Goal: Task Accomplishment & Management: Complete application form

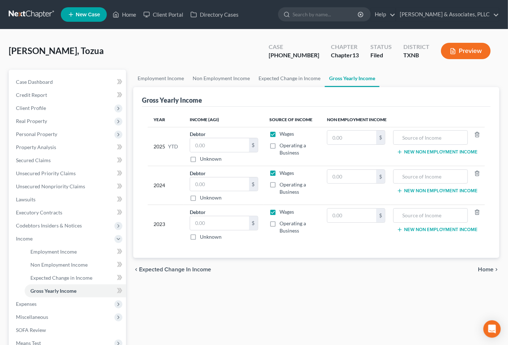
click at [273, 326] on div "Employment Income Non Employment Income Expected Change in Income Gross Yearly …" at bounding box center [317, 237] width 374 height 334
click at [287, 313] on div "Employment Income Non Employment Income Expected Change in Income Gross Yearly …" at bounding box center [317, 237] width 374 height 334
click at [211, 143] on input "text" at bounding box center [219, 145] width 59 height 14
click at [362, 312] on div "Employment Income Non Employment Income Expected Change in Income Gross Yearly …" at bounding box center [317, 237] width 374 height 334
click at [295, 310] on div "Employment Income Non Employment Income Expected Change in Income Gross Yearly …" at bounding box center [317, 237] width 374 height 334
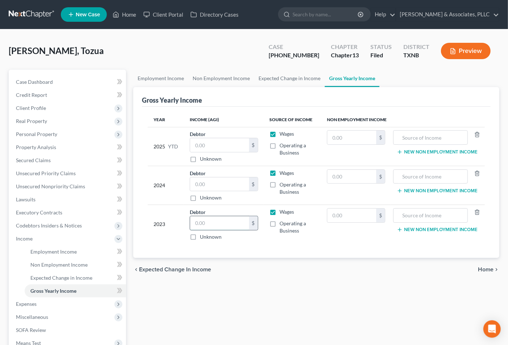
click at [201, 226] on input "text" at bounding box center [219, 223] width 59 height 14
type input "61,924.00"
click at [210, 179] on input "text" at bounding box center [219, 184] width 59 height 14
click at [205, 183] on input "text" at bounding box center [219, 184] width 59 height 14
click at [211, 150] on input "text" at bounding box center [219, 145] width 59 height 14
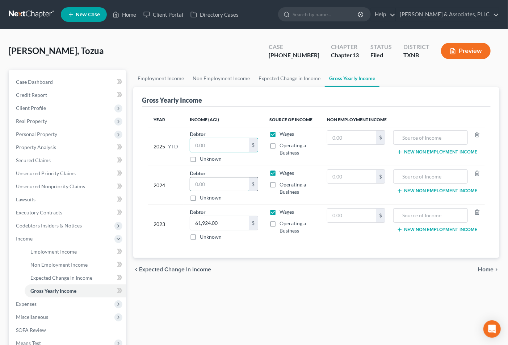
click at [206, 180] on input "text" at bounding box center [219, 184] width 59 height 14
type input "61,536.00"
click at [305, 299] on div "Employment Income Non Employment Income Expected Change in Income Gross Yearly …" at bounding box center [317, 237] width 374 height 334
click at [208, 142] on input "text" at bounding box center [219, 145] width 59 height 14
type input "3,998.66"
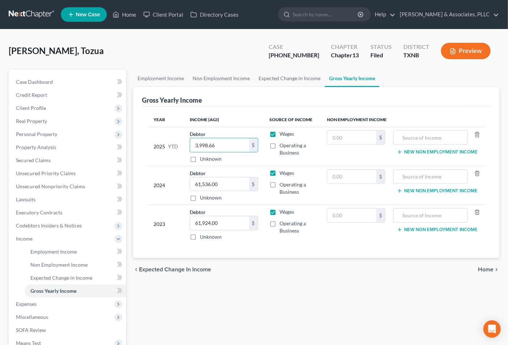
click at [288, 278] on div "chevron_left Expected Change in Income Home chevron_right" at bounding box center [316, 269] width 366 height 23
click at [483, 267] on span "Home" at bounding box center [486, 269] width 16 height 6
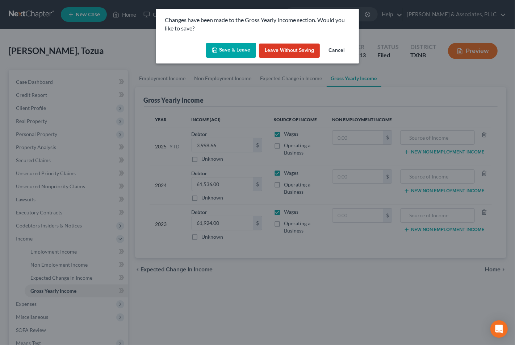
click at [230, 47] on button "Save & Leave" at bounding box center [231, 50] width 50 height 15
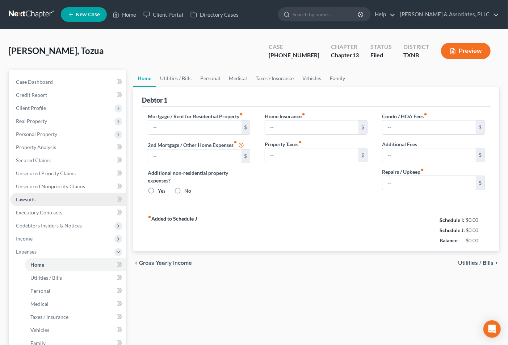
type input "0.00"
radio input "true"
type input "0.00"
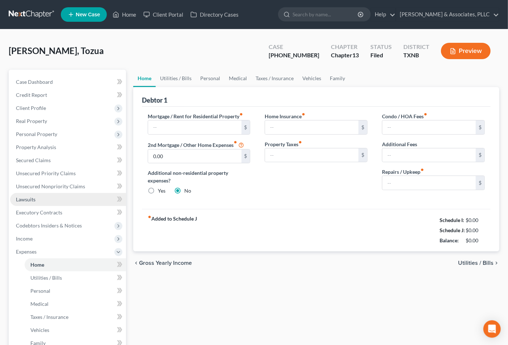
type input "0.00"
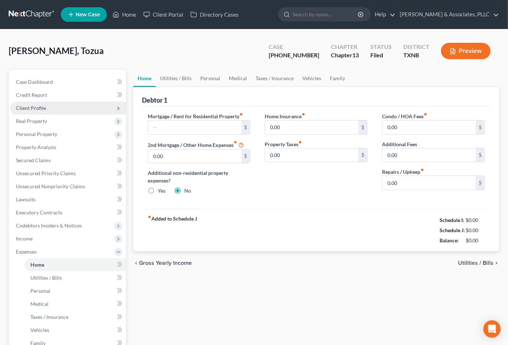
click at [32, 105] on span "Client Profile" at bounding box center [31, 108] width 30 height 6
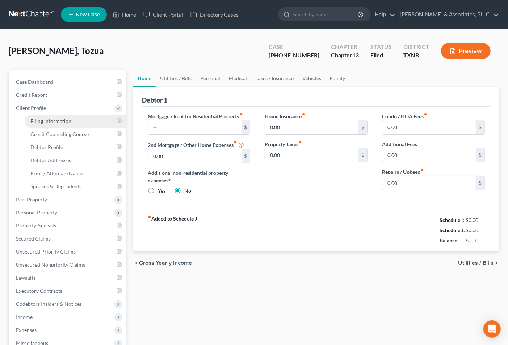
click at [37, 118] on span "Filing Information" at bounding box center [50, 121] width 41 height 6
select select "1"
select select "0"
select select "3"
select select "45"
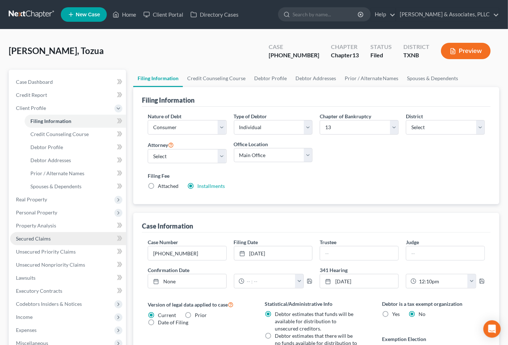
click at [18, 237] on span "Secured Claims" at bounding box center [33, 238] width 35 height 6
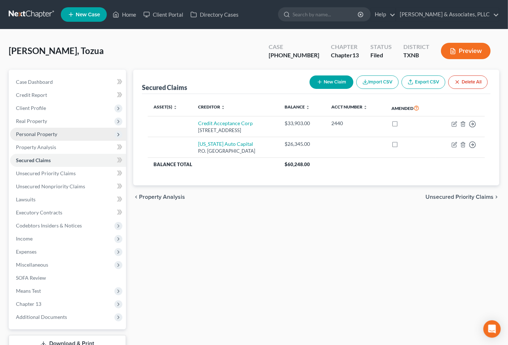
click at [45, 131] on span "Personal Property" at bounding box center [36, 134] width 41 height 6
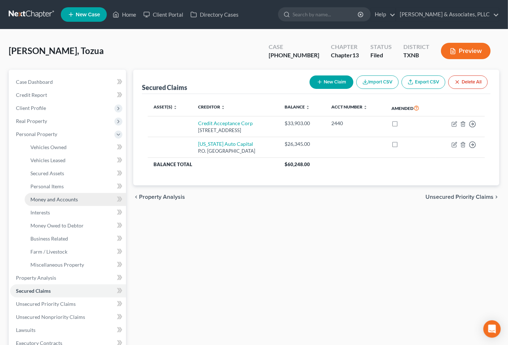
click at [59, 196] on span "Money and Accounts" at bounding box center [53, 199] width 47 height 6
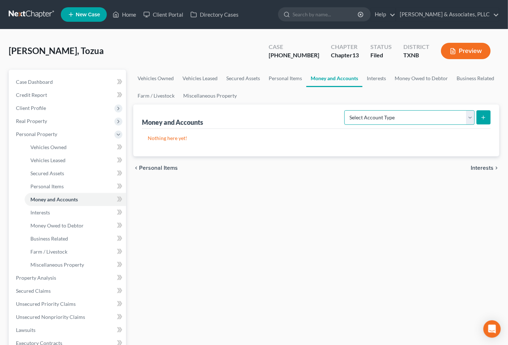
click at [401, 113] on select "Select Account Type Brokerage Cash on Hand Certificates of Deposit Checking Acc…" at bounding box center [410, 117] width 130 height 14
select select "checking"
click at [346, 110] on select "Select Account Type Brokerage Cash on Hand Certificates of Deposit Checking Acc…" at bounding box center [410, 117] width 130 height 14
click at [481, 113] on button "submit" at bounding box center [484, 117] width 14 height 14
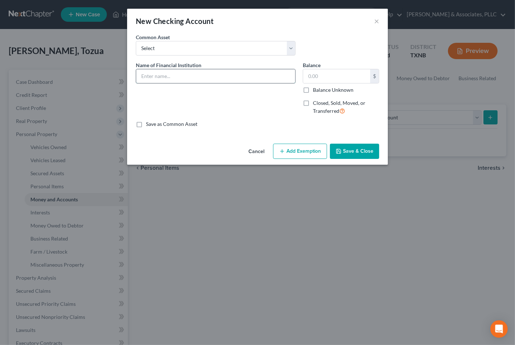
click at [166, 70] on input "text" at bounding box center [215, 76] width 159 height 14
click at [198, 70] on input "text" at bounding box center [215, 76] width 159 height 14
type input "H"
type input "h"
click at [178, 73] on input "text" at bounding box center [215, 76] width 159 height 14
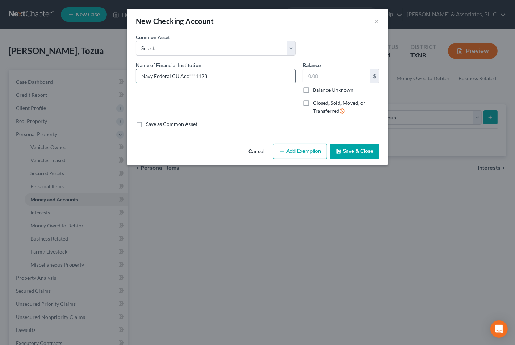
type input "Navy Federal CU Acc***1123"
type input "140.14"
click at [346, 151] on button "Save & Close" at bounding box center [354, 150] width 49 height 15
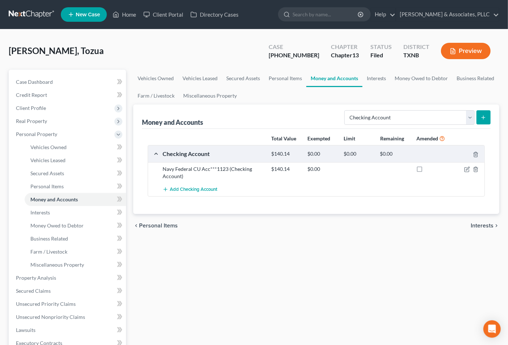
click at [330, 235] on div "chevron_left Personal Items Interests chevron_right" at bounding box center [316, 225] width 366 height 23
click at [305, 256] on div "Vehicles Owned Vehicles Leased Secured Assets Personal Items Money and Accounts…" at bounding box center [317, 276] width 374 height 413
click at [295, 258] on div "Vehicles Owned Vehicles Leased Secured Assets Personal Items Money and Accounts…" at bounding box center [317, 276] width 374 height 413
drag, startPoint x: 248, startPoint y: 258, endPoint x: 244, endPoint y: 258, distance: 4.1
click at [244, 258] on div "Vehicles Owned Vehicles Leased Secured Assets Personal Items Money and Accounts…" at bounding box center [317, 276] width 374 height 413
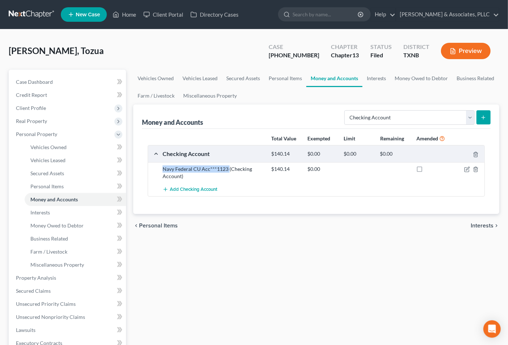
drag, startPoint x: 163, startPoint y: 170, endPoint x: 229, endPoint y: 171, distance: 65.2
click at [229, 171] on div "Navy Federal CU Acc***1123 (Checking Account)" at bounding box center [213, 172] width 109 height 14
copy div "Navy Federal CU Acc***1123"
click at [180, 191] on span "Add Checking Account" at bounding box center [193, 190] width 47 height 6
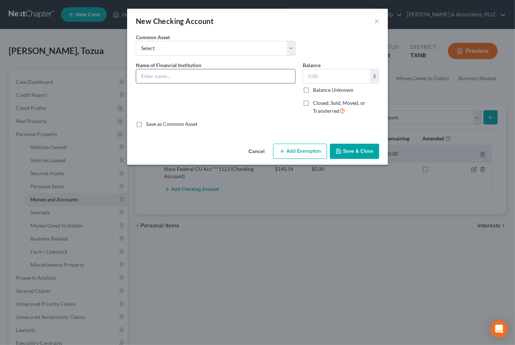
paste input "Navy Federal CU Acc***1123"
type input "Navy Federal CU Acc***8601"
click at [317, 76] on input "text" at bounding box center [336, 76] width 67 height 14
drag, startPoint x: 332, startPoint y: 74, endPoint x: 269, endPoint y: 80, distance: 63.0
click at [270, 80] on div "Name of Financial Institution * Navy Federal CU Acc***8601 Balance 7.78 $ Balan…" at bounding box center [257, 90] width 251 height 59
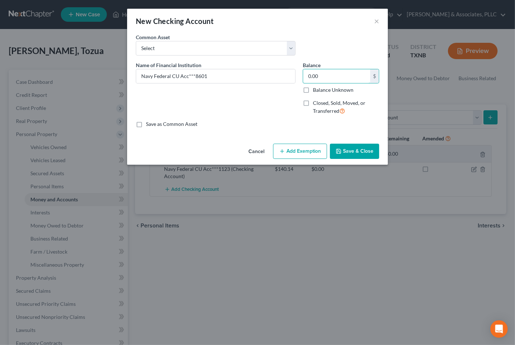
type input "0.00"
click at [344, 150] on button "Save & Close" at bounding box center [354, 150] width 49 height 15
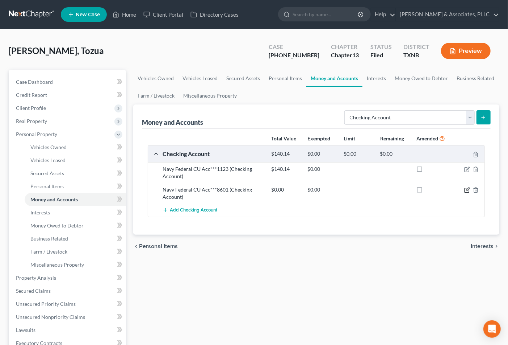
click at [465, 191] on icon "button" at bounding box center [467, 190] width 4 height 4
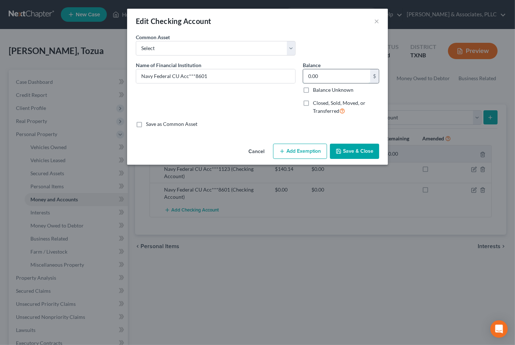
click at [324, 78] on input "0.00" at bounding box center [336, 76] width 67 height 14
type input "5.45"
click at [351, 139] on div "An exemption set must first be selected from the Filing Information section. Co…" at bounding box center [257, 86] width 261 height 107
drag, startPoint x: 350, startPoint y: 151, endPoint x: 347, endPoint y: 153, distance: 3.9
click at [349, 153] on button "Save & Close" at bounding box center [354, 150] width 49 height 15
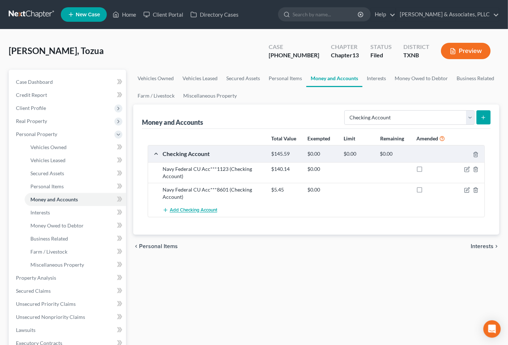
click at [201, 209] on span "Add Checking Account" at bounding box center [193, 210] width 47 height 6
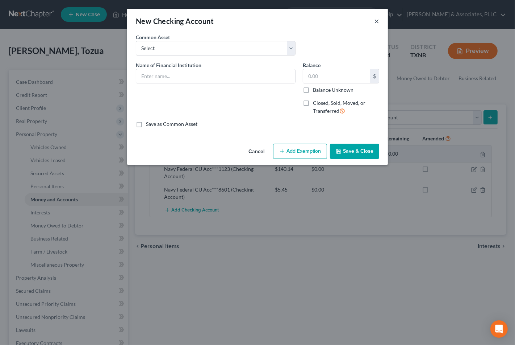
click at [377, 22] on button "×" at bounding box center [376, 21] width 5 height 9
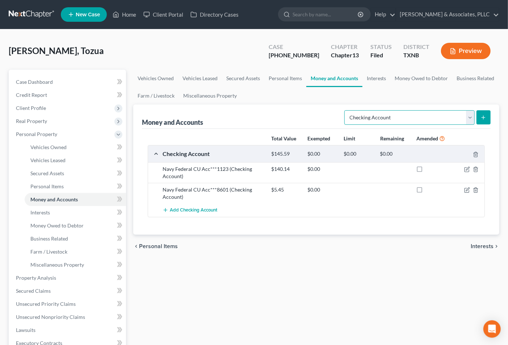
click at [401, 118] on select "Select Account Type Brokerage Cash on Hand Certificates of Deposit Checking Acc…" at bounding box center [410, 117] width 130 height 14
select select "savings"
click at [346, 110] on select "Select Account Type Brokerage Cash on Hand Certificates of Deposit Checking Acc…" at bounding box center [410, 117] width 130 height 14
click at [483, 115] on icon "submit" at bounding box center [484, 117] width 6 height 6
click at [474, 168] on icon "button" at bounding box center [476, 169] width 6 height 6
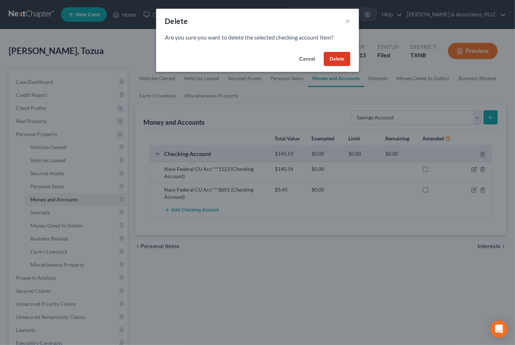
click at [330, 55] on button "Delete" at bounding box center [337, 59] width 26 height 14
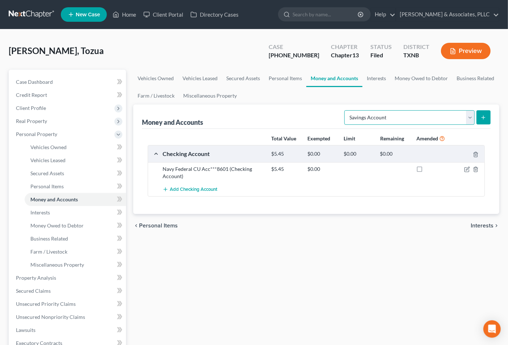
click at [410, 115] on select "Select Account Type Brokerage Cash on Hand Certificates of Deposit Checking Acc…" at bounding box center [410, 117] width 130 height 14
click at [346, 110] on select "Select Account Type Brokerage Cash on Hand Certificates of Deposit Checking Acc…" at bounding box center [410, 117] width 130 height 14
click at [489, 117] on button "submit" at bounding box center [484, 117] width 14 height 14
click at [443, 112] on select "Select Account Type Brokerage Cash on Hand Certificates of Deposit Checking Acc…" at bounding box center [410, 117] width 130 height 14
select select "savings"
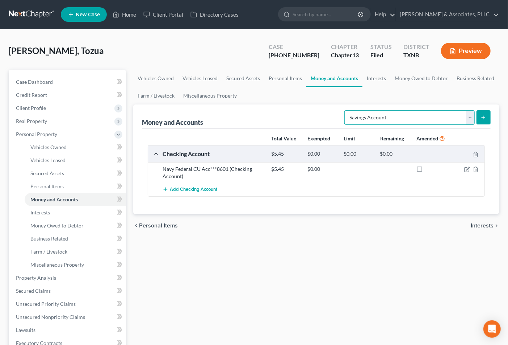
click at [346, 110] on select "Select Account Type Brokerage Cash on Hand Certificates of Deposit Checking Acc…" at bounding box center [410, 117] width 130 height 14
click at [481, 119] on icon "submit" at bounding box center [484, 117] width 6 height 6
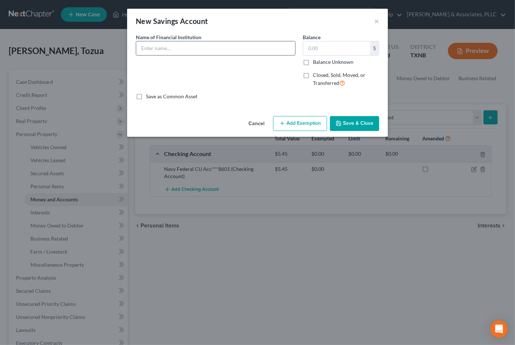
click at [226, 45] on input "text" at bounding box center [215, 48] width 159 height 14
type input "S"
click at [208, 47] on input "Federal Navy CU Acc***0897" at bounding box center [215, 48] width 159 height 14
type input "Federal Navy CU Acc***5639"
click at [329, 51] on input "text" at bounding box center [336, 48] width 67 height 14
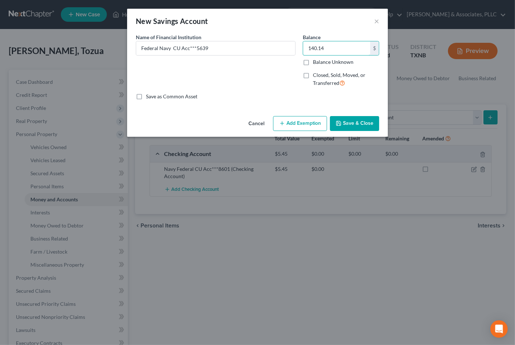
type input "140.14"
click at [353, 120] on button "Save & Close" at bounding box center [354, 123] width 49 height 15
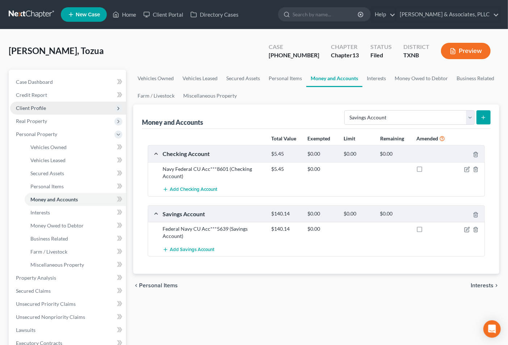
click at [37, 104] on span "Client Profile" at bounding box center [68, 107] width 116 height 13
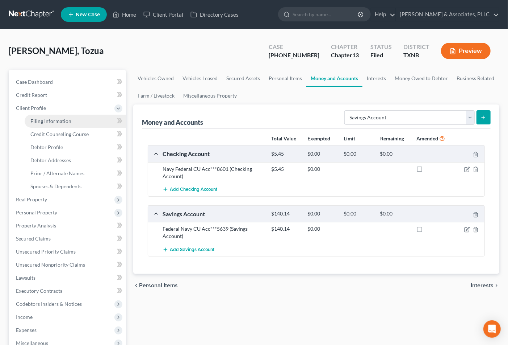
click at [43, 120] on span "Filing Information" at bounding box center [50, 121] width 41 height 6
select select "1"
select select "0"
select select "3"
select select "45"
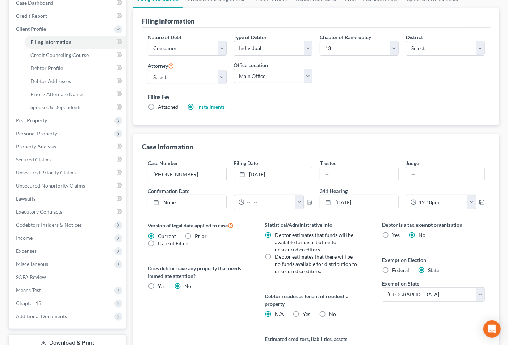
scroll to position [80, 0]
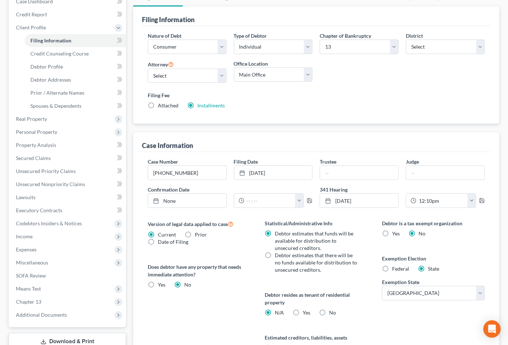
click at [400, 270] on span "Federal" at bounding box center [400, 268] width 17 height 6
click at [400, 270] on input "Federal" at bounding box center [397, 267] width 5 height 5
radio input "true"
radio input "false"
click at [33, 131] on span "Personal Property" at bounding box center [36, 132] width 41 height 6
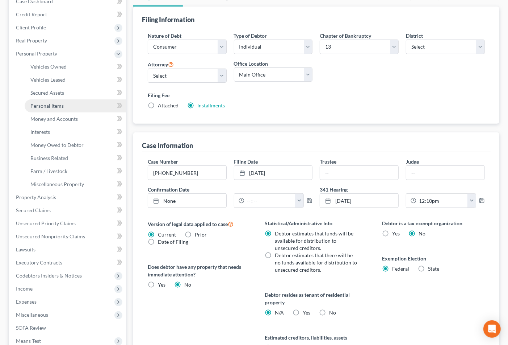
click at [51, 107] on span "Personal Items" at bounding box center [46, 106] width 33 height 6
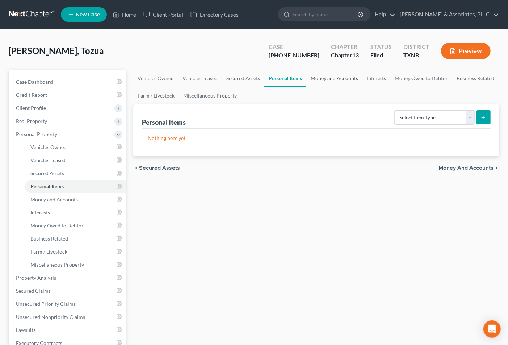
click at [346, 78] on link "Money and Accounts" at bounding box center [334, 78] width 56 height 17
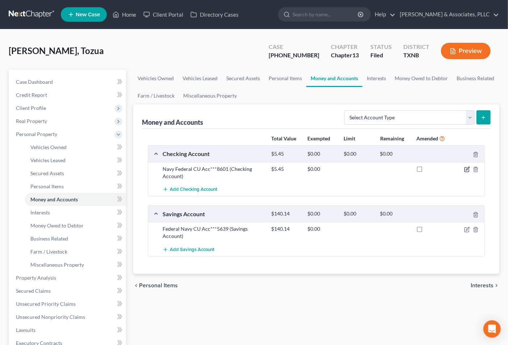
click at [466, 170] on icon "button" at bounding box center [467, 169] width 6 height 6
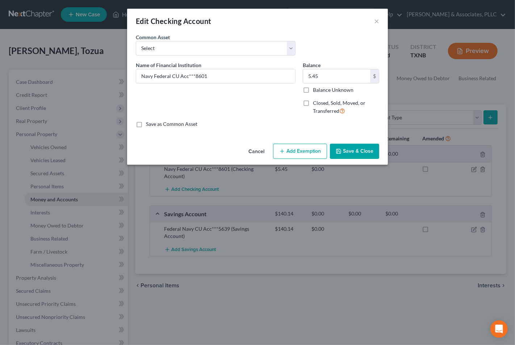
click at [307, 150] on button "Add Exemption" at bounding box center [300, 150] width 54 height 15
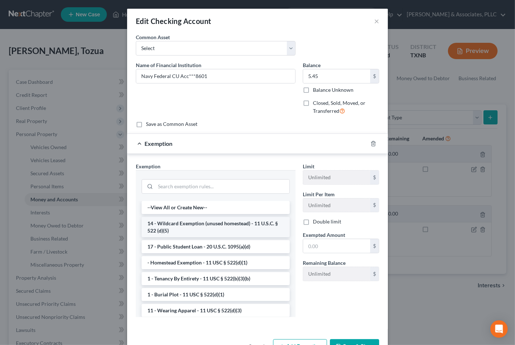
click at [196, 221] on li "14 - Wildcard Exemption (unused homestead) - 11 U.S.C. § 522 (d)(5)" at bounding box center [216, 227] width 148 height 20
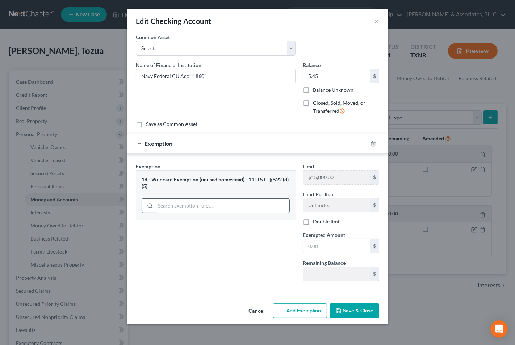
click at [195, 204] on input "search" at bounding box center [222, 206] width 134 height 14
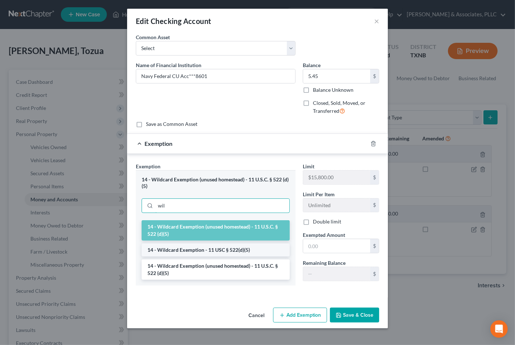
type input "wil"
click at [225, 246] on li "14 - Wildcard Exemption - 11 USC § 522(d)(5)" at bounding box center [216, 249] width 148 height 13
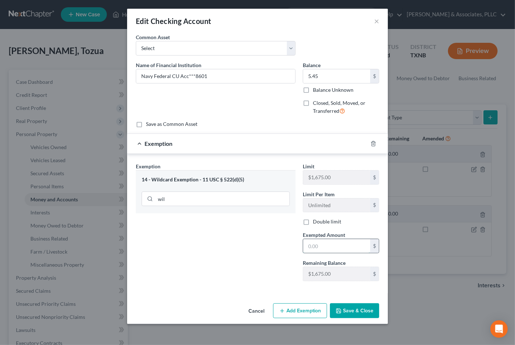
click at [321, 251] on input "text" at bounding box center [336, 246] width 67 height 14
type input "5.45"
click at [353, 307] on button "Save & Close" at bounding box center [354, 310] width 49 height 15
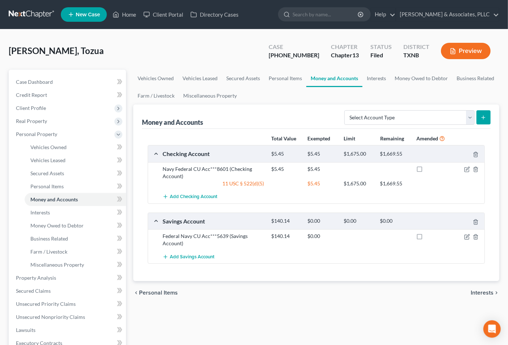
click at [470, 236] on div at bounding box center [467, 235] width 36 height 7
click at [467, 236] on icon "button" at bounding box center [467, 237] width 6 height 6
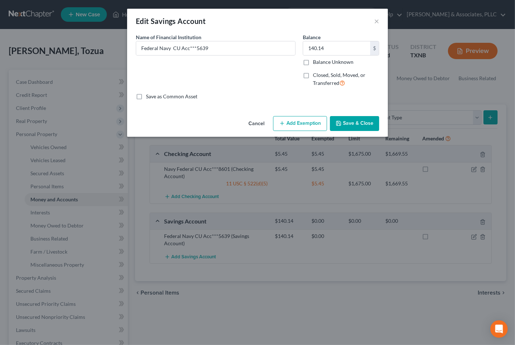
click at [300, 125] on button "Add Exemption" at bounding box center [300, 123] width 54 height 15
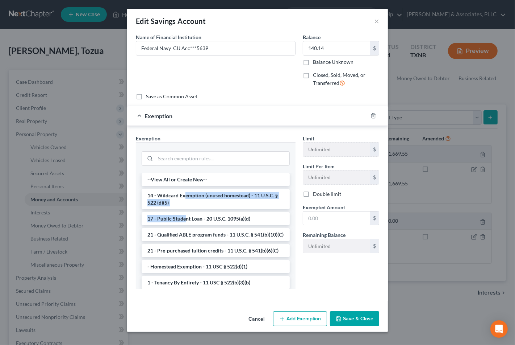
drag, startPoint x: 184, startPoint y: 198, endPoint x: 185, endPoint y: 210, distance: 12.4
drag, startPoint x: 182, startPoint y: 161, endPoint x: 165, endPoint y: 171, distance: 19.1
click at [178, 163] on input "search" at bounding box center [222, 158] width 134 height 14
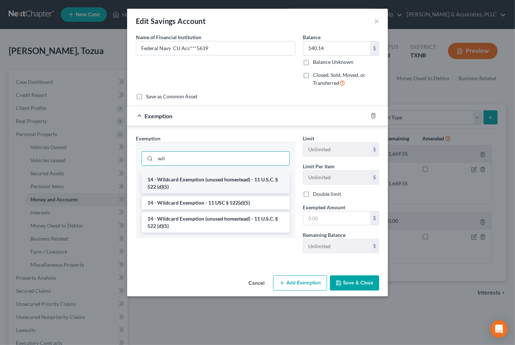
type input "wil"
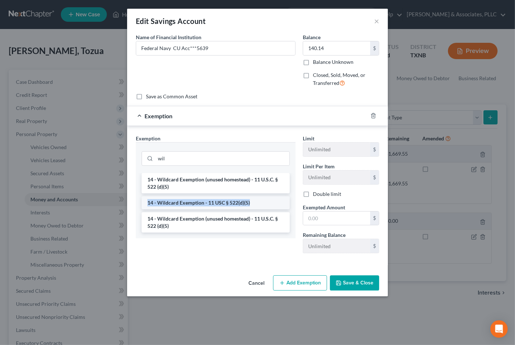
drag, startPoint x: 251, startPoint y: 187, endPoint x: 252, endPoint y: 205, distance: 17.8
click at [252, 205] on ul "14 - Wildcard Exemption (unused homestead) - 11 U.S.C. § 522 (d)(5) 14 - Wildca…" at bounding box center [216, 202] width 148 height 59
click at [252, 205] on li "14 - Wildcard Exemption - 11 USC § 522(d)(5)" at bounding box center [216, 202] width 148 height 13
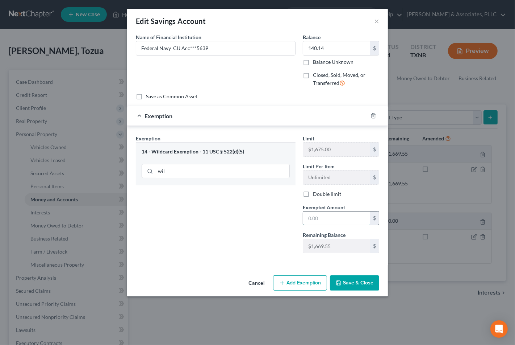
click at [331, 224] on input "text" at bounding box center [336, 218] width 67 height 14
type input "140.14"
click at [346, 287] on button "Save & Close" at bounding box center [354, 282] width 49 height 15
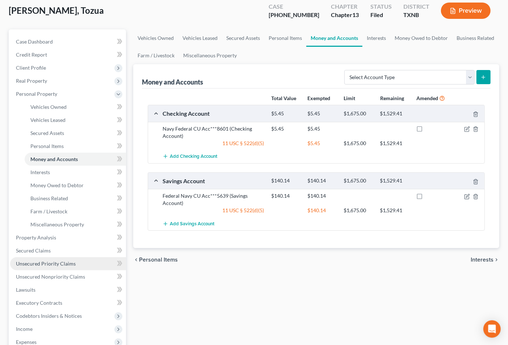
scroll to position [80, 0]
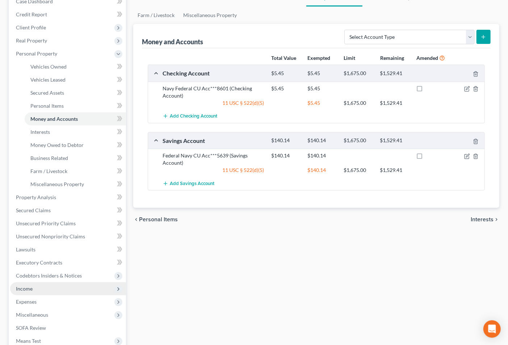
click at [38, 289] on span "Income" at bounding box center [68, 288] width 116 height 13
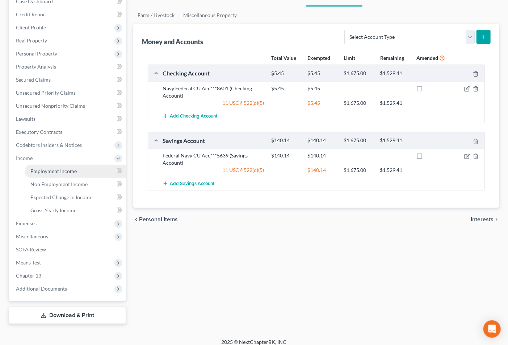
click at [67, 169] on span "Employment Income" at bounding box center [53, 171] width 46 height 6
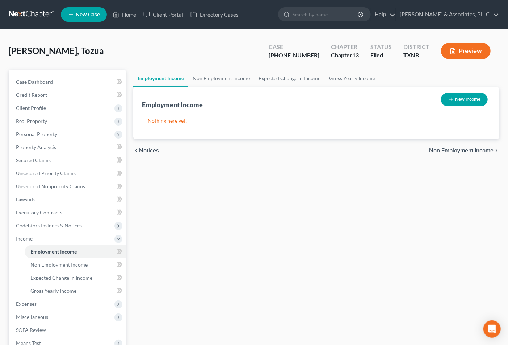
click at [460, 100] on button "New Income" at bounding box center [464, 99] width 47 height 13
select select "0"
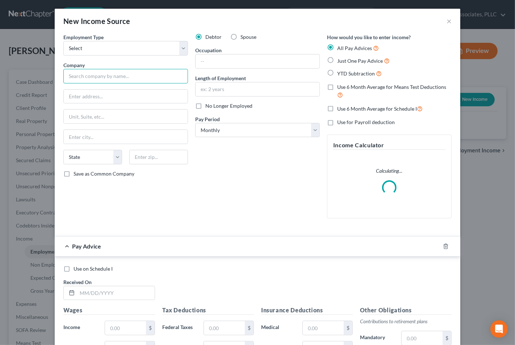
click at [129, 79] on input "text" at bounding box center [125, 76] width 125 height 14
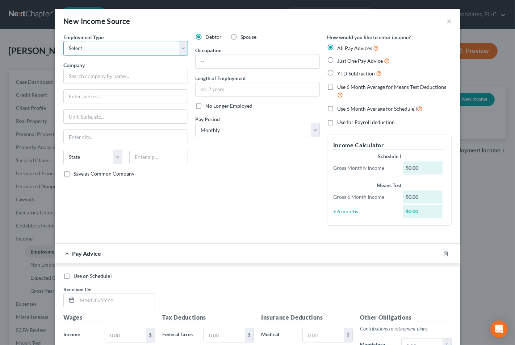
click at [144, 50] on select "Select Full or Part Time Employment Self Employment" at bounding box center [125, 48] width 125 height 14
select select "0"
click at [63, 41] on select "Select Full or Part Time Employment Self Employment" at bounding box center [125, 48] width 125 height 14
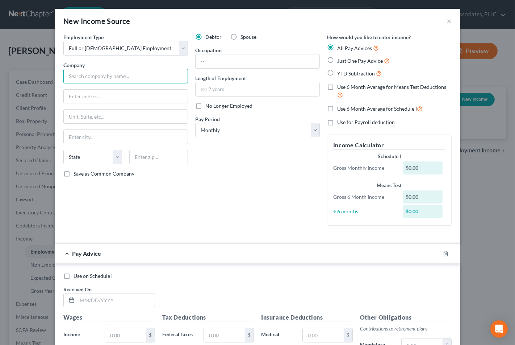
click at [124, 76] on input "text" at bounding box center [125, 76] width 125 height 14
click at [146, 75] on input "text" at bounding box center [125, 76] width 125 height 14
type input "h"
type input "Hawkins Spring Healthcare LLC DBA"
type input "Midlothian Healthcare Center"
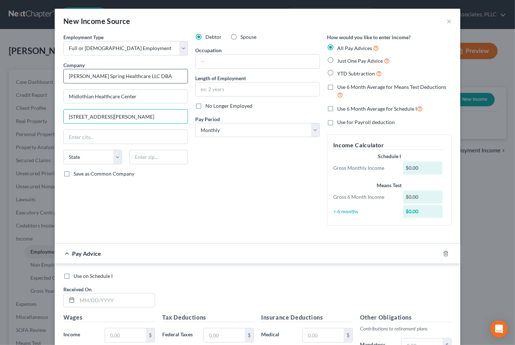
type input "900 George Hopper Rd"
type input "76065"
click at [286, 167] on div "Debtor Spouse Occupation Length of Employment No Longer Employed Pay Period * S…" at bounding box center [258, 132] width 132 height 198
type input "Midlothian"
select select "45"
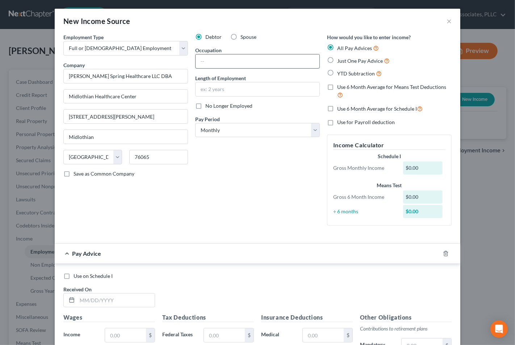
click at [241, 62] on input "text" at bounding box center [258, 61] width 124 height 14
type input "4"
drag, startPoint x: 234, startPoint y: 233, endPoint x: 243, endPoint y: 100, distance: 132.9
click at [235, 230] on div "Employment Type * Select Full or Part Time Employment Self Employment Company *…" at bounding box center [258, 135] width 396 height 204
click at [224, 59] on input "text" at bounding box center [258, 61] width 124 height 14
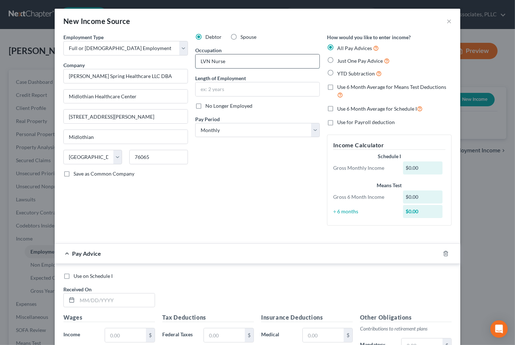
type input "LVN Nurse"
type input "3 Weeks"
click at [222, 130] on select "Select Monthly Twice Monthly Every Other Week Weekly" at bounding box center [257, 130] width 125 height 14
select select "2"
click at [195, 123] on select "Select Monthly Twice Monthly Every Other Week Weekly" at bounding box center [257, 130] width 125 height 14
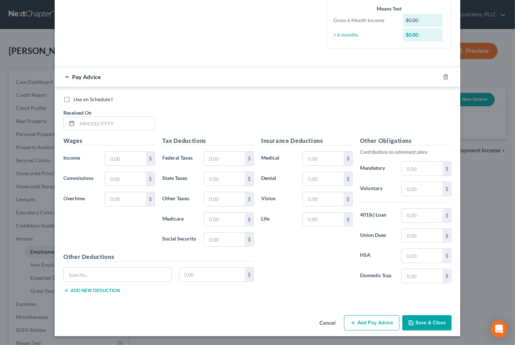
scroll to position [193, 0]
click at [443, 80] on div at bounding box center [450, 77] width 20 height 12
click at [446, 76] on line "button" at bounding box center [446, 76] width 0 height 1
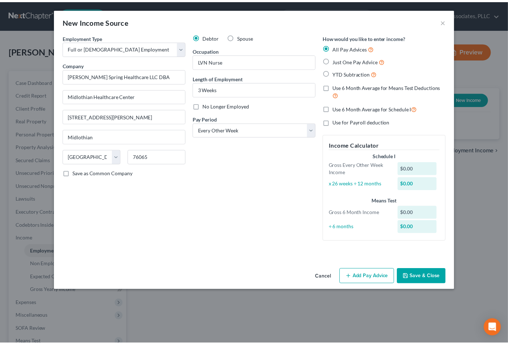
scroll to position [0, 0]
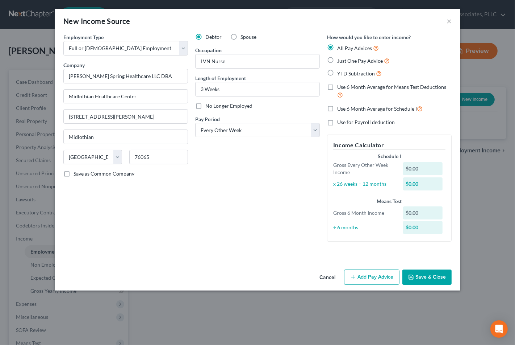
click at [432, 276] on button "Save & Close" at bounding box center [426, 276] width 49 height 15
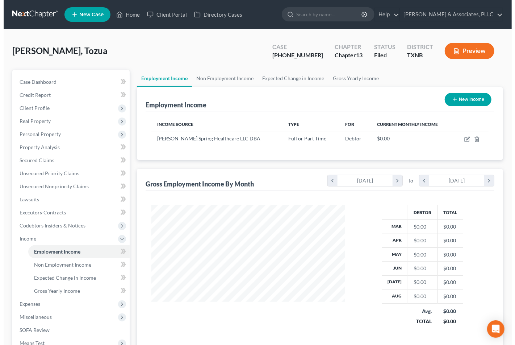
scroll to position [130, 205]
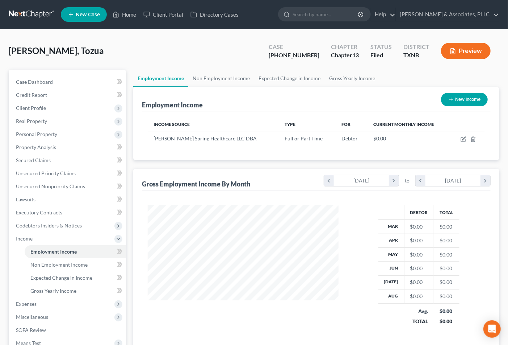
click at [451, 97] on icon "button" at bounding box center [452, 99] width 6 height 6
select select "0"
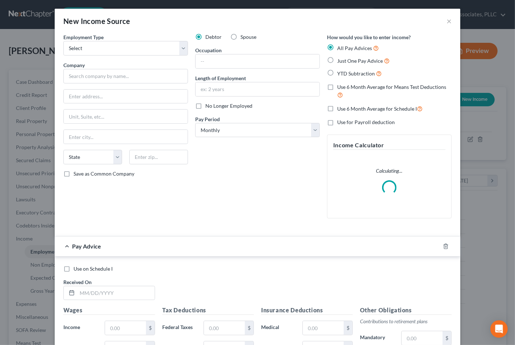
scroll to position [130, 208]
click at [120, 49] on select "Select Full or Part Time Employment Self Employment" at bounding box center [125, 48] width 125 height 14
select select "0"
click at [63, 41] on select "Select Full or Part Time Employment Self Employment" at bounding box center [125, 48] width 125 height 14
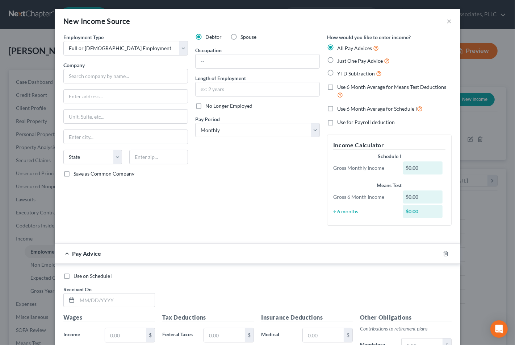
click at [237, 104] on span "No Longer Employed" at bounding box center [228, 106] width 47 height 6
click at [213, 104] on input "No Longer Employed" at bounding box center [210, 104] width 5 height 5
checkbox input "true"
click at [107, 78] on input "text" at bounding box center [125, 76] width 125 height 14
type input "Sweet Bay Healthcare LLC DBA"
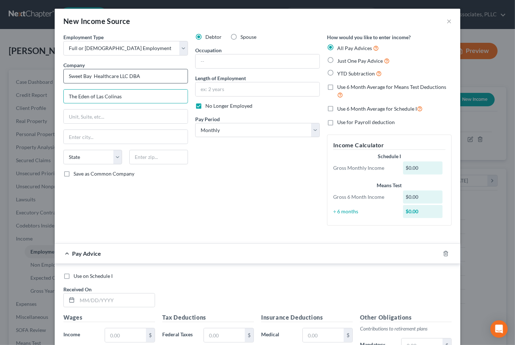
type input "The Eden of Las Colinas"
type input "2101 W. Northgate Drive"
type input "75062"
type input "Irving"
select select "45"
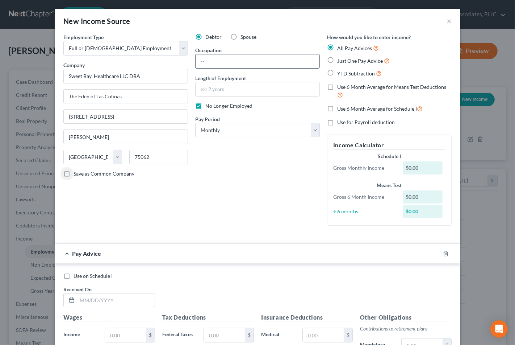
click at [230, 58] on input "text" at bounding box center [258, 61] width 124 height 14
drag, startPoint x: 242, startPoint y: 212, endPoint x: 225, endPoint y: 172, distance: 43.1
click at [232, 206] on div "Debtor Spouse Occupation Length of Employment No Longer Employed Pay Period * S…" at bounding box center [258, 132] width 132 height 198
click at [221, 63] on input "text" at bounding box center [258, 61] width 124 height 14
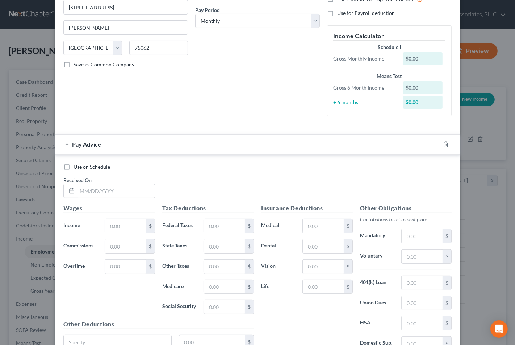
scroll to position [121, 0]
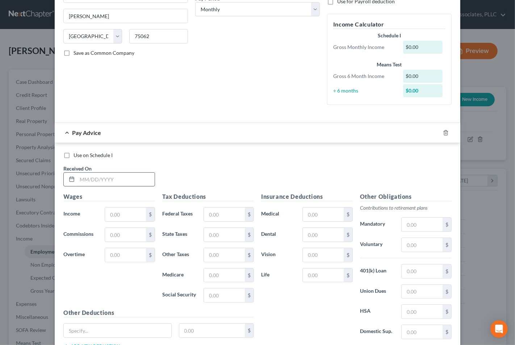
type input "Nurse"
click at [109, 180] on input "text" at bounding box center [116, 179] width 78 height 14
type input "1"
type input "5/29/25"
click at [127, 214] on input "text" at bounding box center [125, 214] width 41 height 14
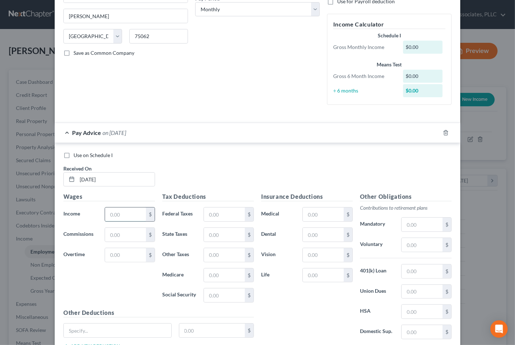
click at [120, 209] on input "text" at bounding box center [125, 214] width 41 height 14
type input "2,175.84"
click at [218, 209] on input "text" at bounding box center [224, 214] width 41 height 14
click at [205, 293] on input "text" at bounding box center [224, 295] width 41 height 14
type input "31.55"
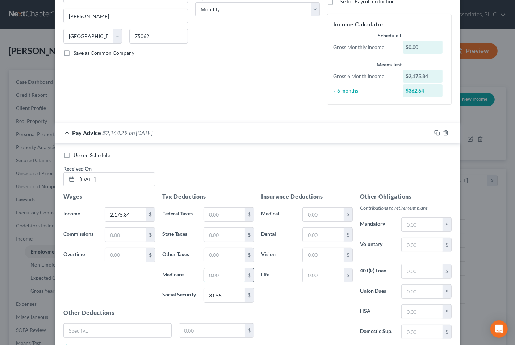
click at [217, 276] on input "text" at bounding box center [224, 275] width 41 height 14
type input "31.55"
click at [207, 294] on input "31.55" at bounding box center [224, 295] width 41 height 14
type input "134.90"
click at [278, 267] on div "Insurance Deductions Medical $ Dental $ Vision $ Life $" at bounding box center [307, 268] width 99 height 153
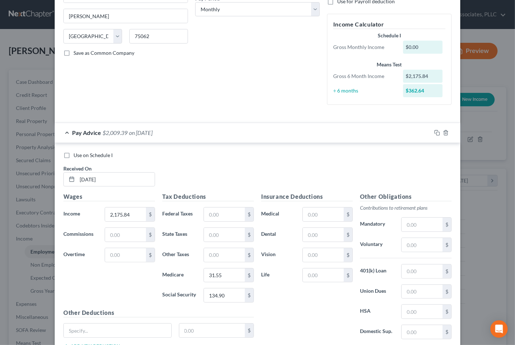
click at [295, 158] on div "Use on Schedule I" at bounding box center [257, 154] width 388 height 7
click at [309, 312] on div "Insurance Deductions Medical $ Dental $ Vision $ Life $" at bounding box center [307, 268] width 99 height 153
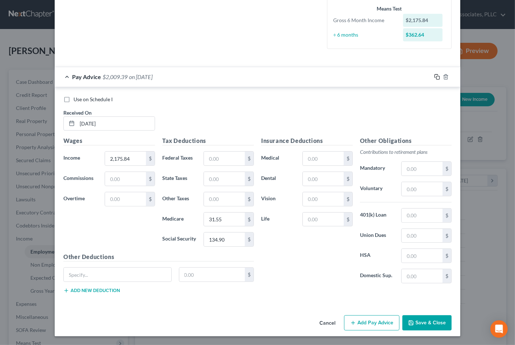
click at [434, 74] on icon "button" at bounding box center [437, 77] width 6 height 6
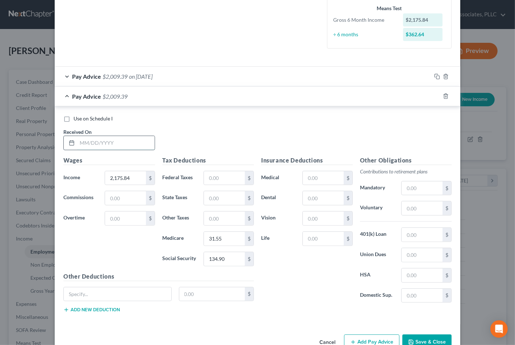
click at [124, 146] on input "text" at bounding box center [116, 143] width 78 height 14
type input "5/23/25"
click at [125, 175] on input "2,175.84" at bounding box center [125, 178] width 41 height 14
type input "3,049.08"
click at [216, 174] on input "text" at bounding box center [224, 178] width 41 height 14
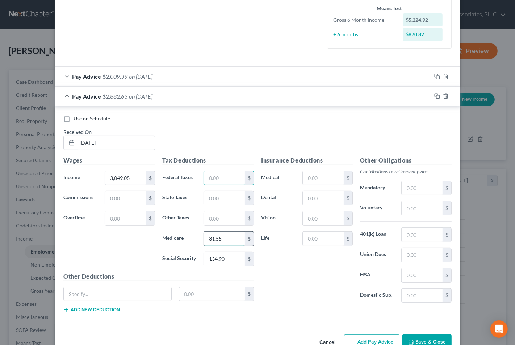
click at [208, 238] on input "31.55" at bounding box center [224, 238] width 41 height 14
type input "44.21"
click at [216, 261] on input "134.90" at bounding box center [224, 259] width 41 height 14
type input "189.04"
click at [374, 127] on div "Use on Schedule I Received On * 5/23/25" at bounding box center [258, 135] width 396 height 41
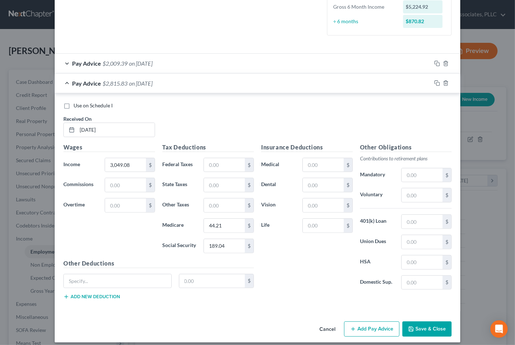
scroll to position [197, 0]
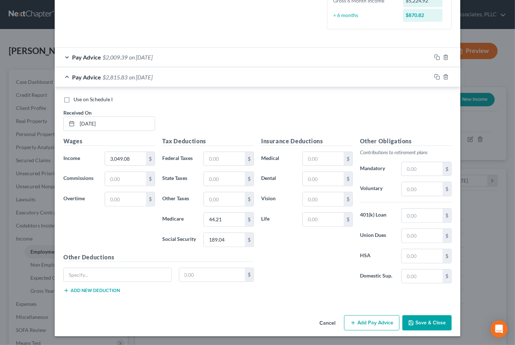
click at [431, 75] on div at bounding box center [445, 77] width 29 height 12
click at [109, 127] on input "5/23/25" at bounding box center [116, 124] width 78 height 14
drag, startPoint x: 109, startPoint y: 127, endPoint x: 47, endPoint y: 120, distance: 62.7
click at [47, 120] on div "New Income Source × Employment Type * Select Full or Part Time Employment Self …" at bounding box center [257, 172] width 515 height 345
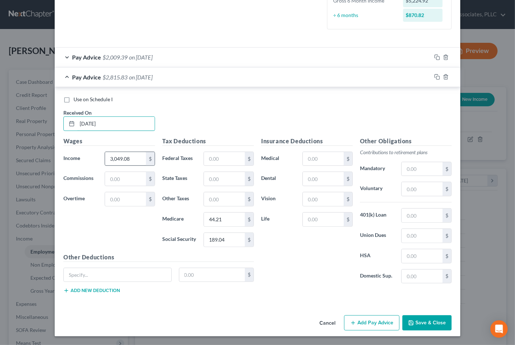
type input "5/8/25"
click at [120, 153] on input "3,049.08" at bounding box center [125, 159] width 41 height 14
type input "4,875.22"
click at [226, 221] on input "44.21" at bounding box center [224, 219] width 41 height 14
type input "70.69"
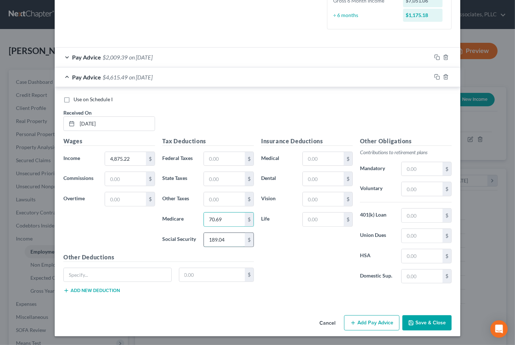
click at [229, 233] on input "189.04" at bounding box center [224, 240] width 41 height 14
type input "302.27"
click at [298, 249] on div "Insurance Deductions Medical $ Dental $ Vision $ Life $" at bounding box center [307, 213] width 99 height 153
click at [431, 75] on div at bounding box center [445, 77] width 29 height 12
drag, startPoint x: 432, startPoint y: 75, endPoint x: 212, endPoint y: 117, distance: 224.6
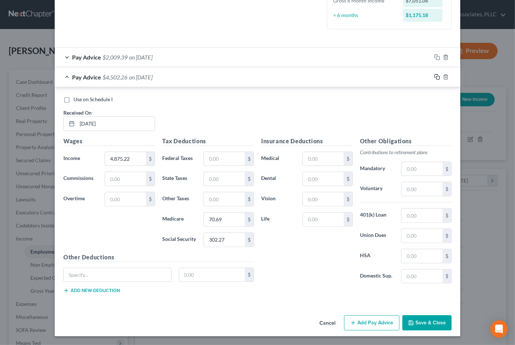
click at [434, 75] on icon "button" at bounding box center [437, 77] width 6 height 6
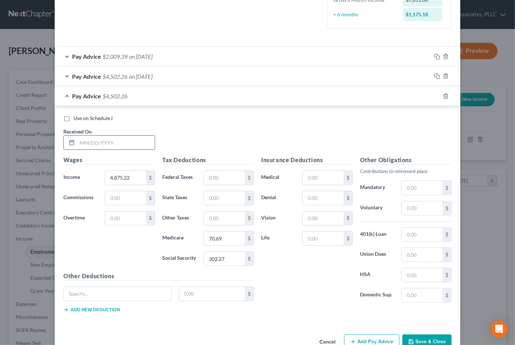
click at [112, 143] on input "text" at bounding box center [116, 142] width 78 height 14
click at [107, 144] on input "text" at bounding box center [116, 142] width 78 height 14
click at [97, 136] on input "4/15/24" at bounding box center [116, 142] width 78 height 14
type input "4/15/25"
click at [232, 239] on input "70.69" at bounding box center [224, 238] width 41 height 14
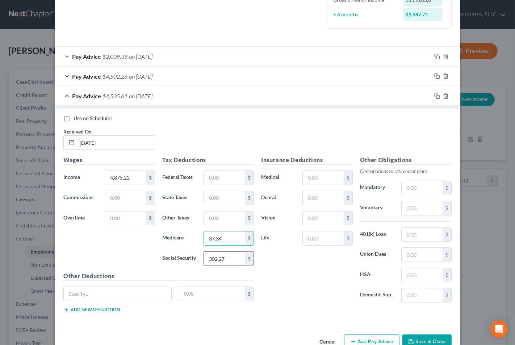
type input "37.34"
click at [227, 257] on input "302.27" at bounding box center [224, 258] width 41 height 14
click at [216, 258] on input "1,589.67" at bounding box center [224, 258] width 41 height 14
type input "1,59.67"
click at [290, 275] on div "Insurance Deductions Medical $ Dental $ Vision $ Life $" at bounding box center [307, 231] width 99 height 153
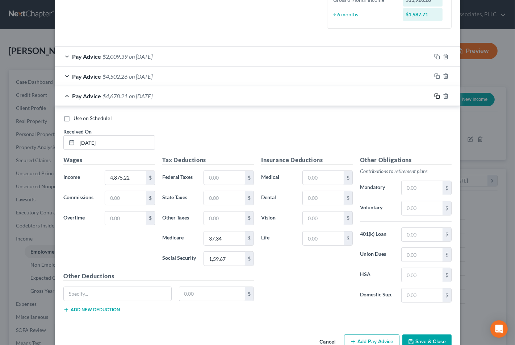
click at [434, 95] on icon "button" at bounding box center [437, 96] width 6 height 6
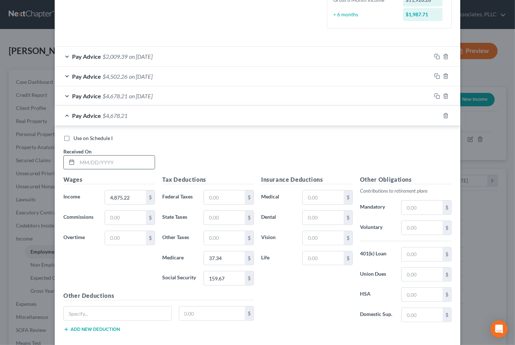
click at [104, 162] on input "text" at bounding box center [116, 162] width 78 height 14
type input "4/8/25"
click at [109, 197] on input "4,875.22" at bounding box center [125, 197] width 41 height 14
type input "4,882.51"
click at [232, 260] on input "37.34" at bounding box center [224, 258] width 41 height 14
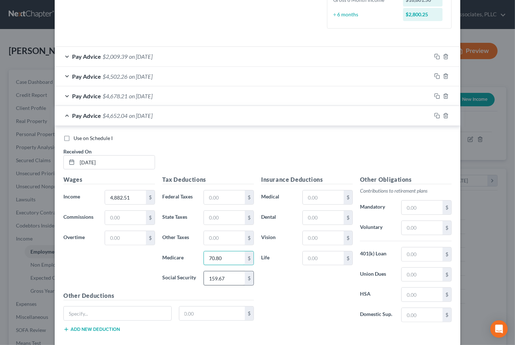
type input "70.80"
click at [218, 278] on input "159.67" at bounding box center [224, 278] width 41 height 14
type input "302.72"
click at [290, 295] on div "Insurance Deductions Medical $ Dental $ Vision $ Life $" at bounding box center [307, 251] width 99 height 153
click at [278, 300] on div "Insurance Deductions Medical $ Dental $ Vision $ Life $" at bounding box center [307, 251] width 99 height 153
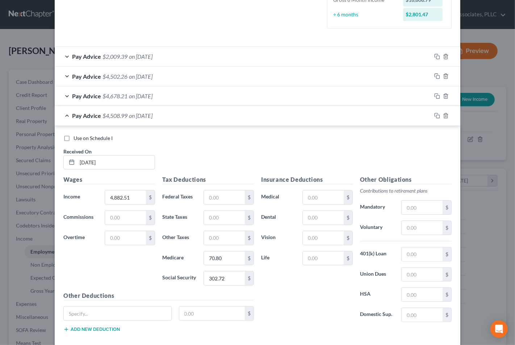
drag, startPoint x: 312, startPoint y: 297, endPoint x: 309, endPoint y: 294, distance: 4.4
click at [312, 296] on div "Insurance Deductions Medical $ Dental $ Vision $ Life $" at bounding box center [307, 251] width 99 height 153
click at [215, 154] on div "Use on Schedule I Received On * 4/8/25" at bounding box center [258, 154] width 396 height 41
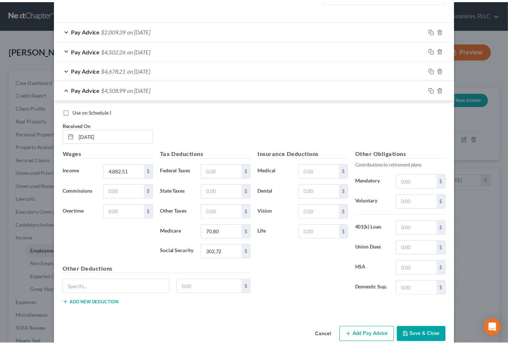
scroll to position [236, 0]
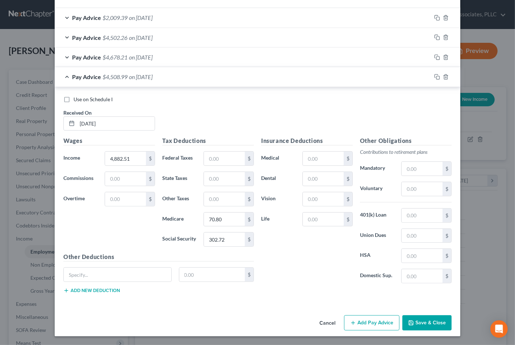
click at [174, 99] on div "Use on Schedule I" at bounding box center [257, 99] width 388 height 7
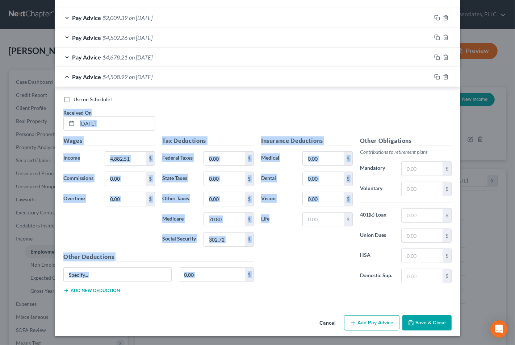
drag, startPoint x: 280, startPoint y: 113, endPoint x: 288, endPoint y: 207, distance: 94.2
click at [288, 207] on div "Use on Schedule I Received On * 4/8/25 Wages Income * 4,882.51 $ Commissions $ …" at bounding box center [257, 197] width 388 height 203
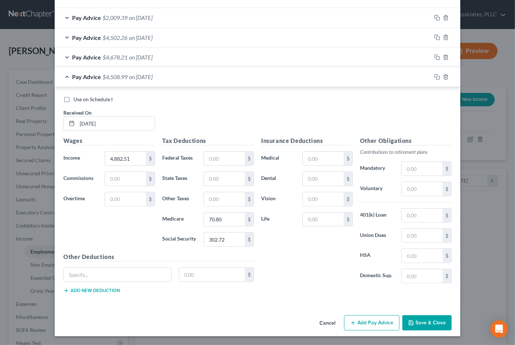
click at [300, 250] on div "Insurance Deductions Medical $ Dental $ Vision $ Life $" at bounding box center [307, 212] width 99 height 153
drag, startPoint x: 435, startPoint y: 321, endPoint x: 413, endPoint y: 320, distance: 21.4
click at [413, 320] on button "Save & Close" at bounding box center [426, 322] width 49 height 15
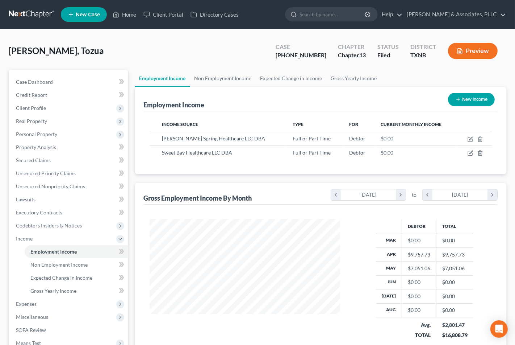
scroll to position [362154, 362079]
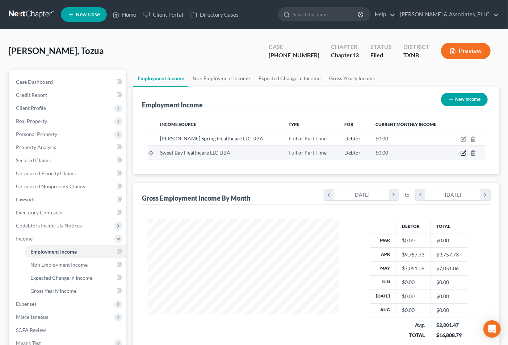
click at [465, 151] on icon "button" at bounding box center [464, 153] width 6 height 6
select select "0"
select select "45"
select select "0"
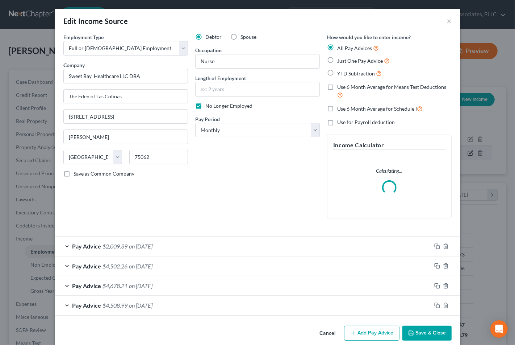
scroll to position [130, 208]
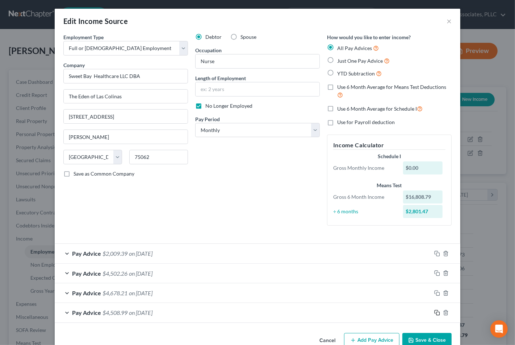
click at [434, 313] on icon "button" at bounding box center [437, 312] width 6 height 6
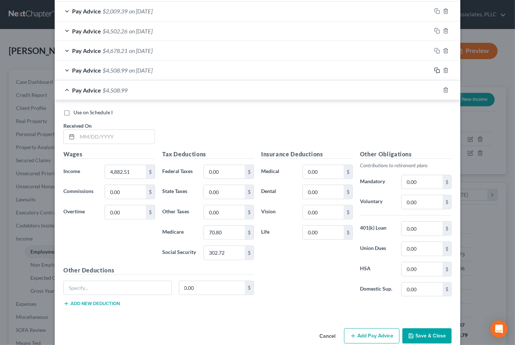
scroll to position [256, 0]
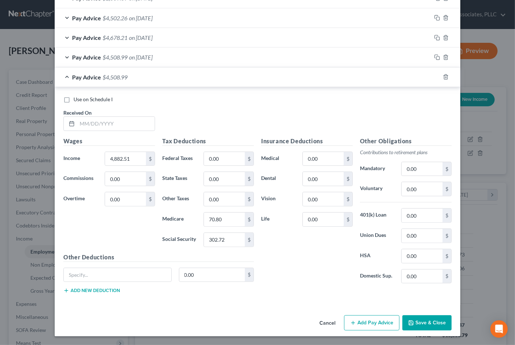
click at [149, 55] on span "on 04/08/2025" at bounding box center [141, 57] width 24 height 7
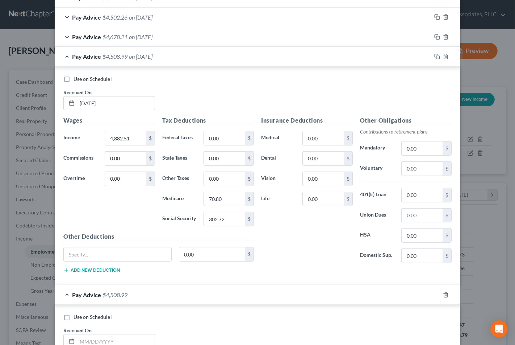
click at [379, 52] on div "Pay Advice $4,508.99 on 04/08/2025" at bounding box center [243, 56] width 377 height 19
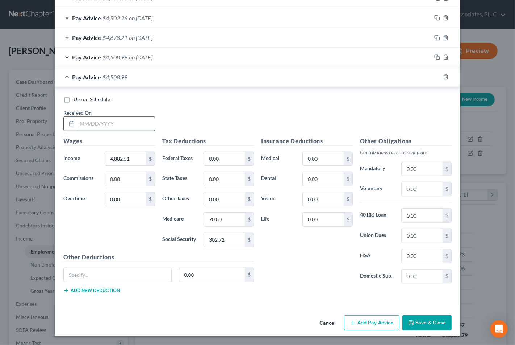
click at [122, 122] on input "text" at bounding box center [116, 124] width 78 height 14
type input "6/23/25"
type input "1,530.50"
click at [276, 114] on div "Use on Schedule I Received On * 6/23/25" at bounding box center [258, 116] width 396 height 41
click at [334, 274] on div "Insurance Deductions Medical 0.00 $ Dental 0.00 $ Vision 0.00 $ Life 0.00 $" at bounding box center [307, 213] width 99 height 153
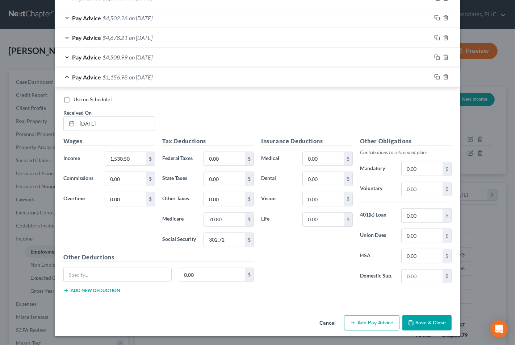
click at [270, 109] on div "Use on Schedule I Received On * 6/23/25" at bounding box center [258, 116] width 396 height 41
click at [304, 278] on div "Insurance Deductions Medical 0.00 $ Dental 0.00 $ Vision 0.00 $ Life 0.00 $" at bounding box center [307, 213] width 99 height 153
click at [226, 115] on div "Use on Schedule I Received On * 6/23/25" at bounding box center [258, 116] width 396 height 41
click at [232, 220] on input "70.80" at bounding box center [224, 219] width 41 height 14
type input "22.19"
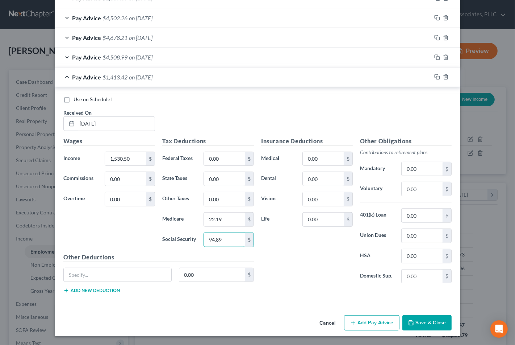
type input "94.89"
click at [284, 259] on div "Insurance Deductions Medical 0.00 $ Dental 0.00 $ Vision 0.00 $ Life 0.00 $" at bounding box center [307, 213] width 99 height 153
click at [224, 235] on input "94.89" at bounding box center [224, 240] width 41 height 14
click at [130, 273] on input "text" at bounding box center [118, 275] width 108 height 14
type input "Emp Emergency"
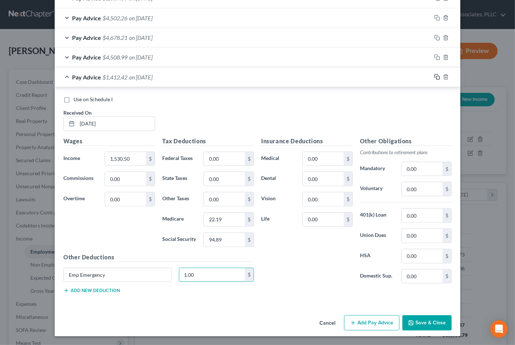
type input "1.00"
click at [435, 75] on icon "button" at bounding box center [436, 76] width 3 height 3
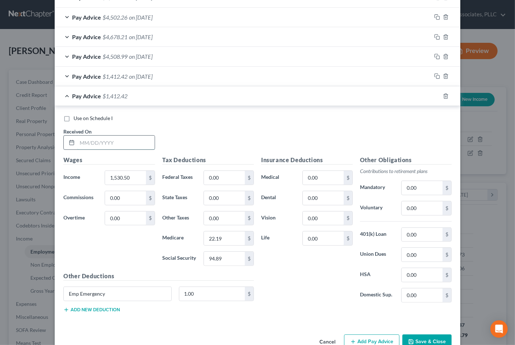
click at [97, 140] on input "text" at bounding box center [116, 142] width 78 height 14
type input "5/23/25"
type input "3"
type input "3,049.08"
type input "44.21"
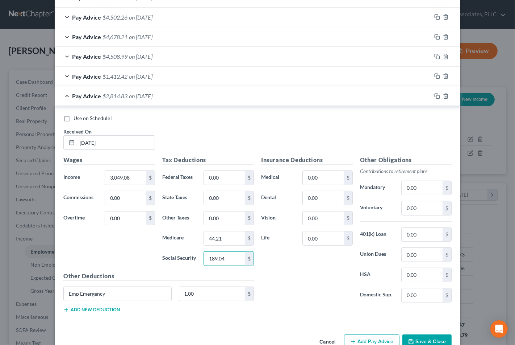
type input "189.04"
click at [327, 285] on div "Insurance Deductions Medical 0.00 $ Dental 0.00 $ Vision 0.00 $ Life 0.00 $" at bounding box center [307, 231] width 99 height 153
click at [435, 93] on icon "button" at bounding box center [436, 94] width 3 height 3
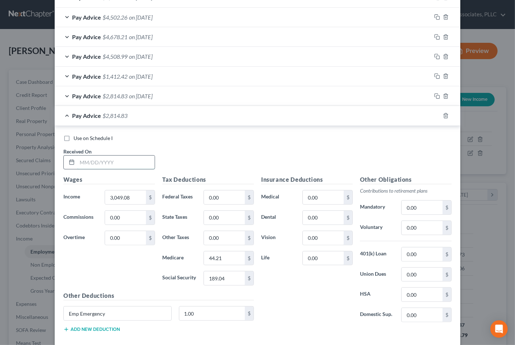
click at [110, 163] on input "text" at bounding box center [116, 162] width 78 height 14
type input "4/23/25"
type input "2,575.41"
type input "37.34"
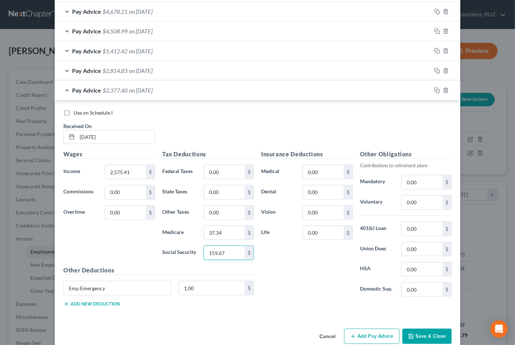
scroll to position [295, 0]
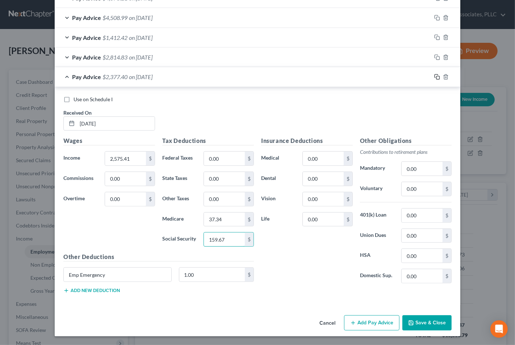
type input "159.67"
click at [434, 76] on icon "button" at bounding box center [437, 77] width 6 height 6
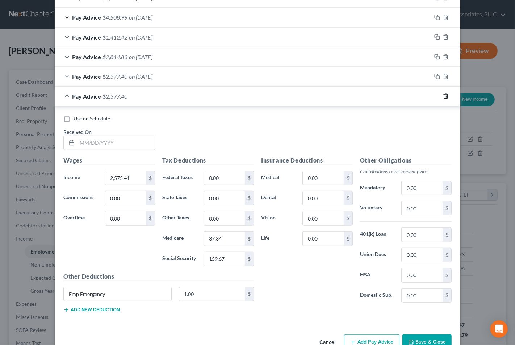
click at [443, 96] on icon "button" at bounding box center [446, 96] width 6 height 6
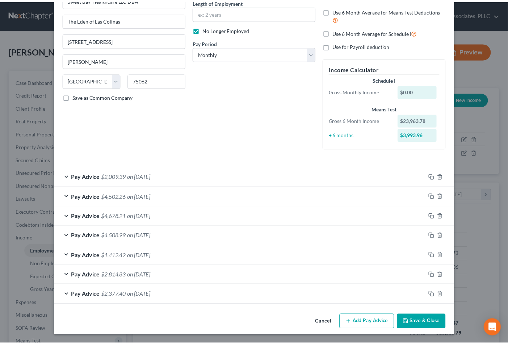
scroll to position [77, 0]
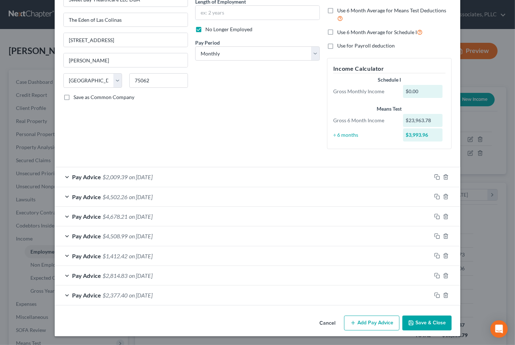
click at [419, 327] on button "Save & Close" at bounding box center [426, 322] width 49 height 15
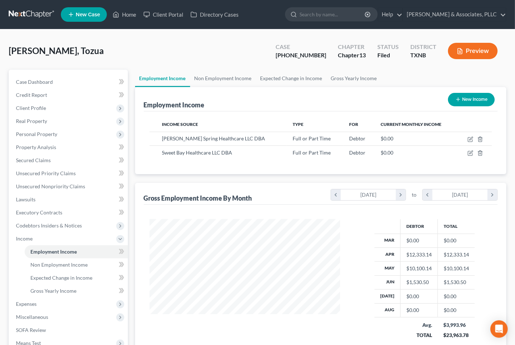
scroll to position [362154, 362079]
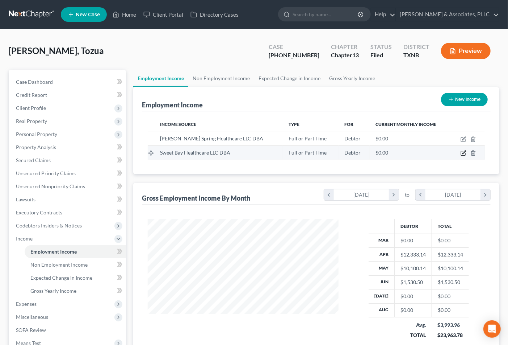
click at [465, 155] on icon "button" at bounding box center [464, 153] width 6 height 6
select select "0"
select select "45"
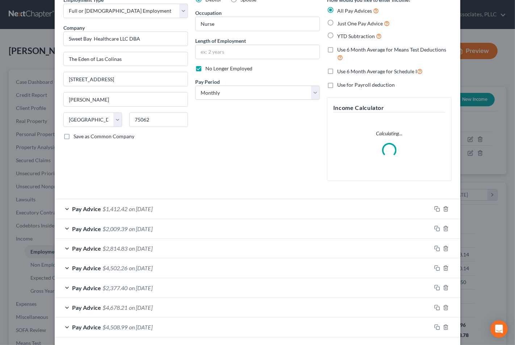
scroll to position [70, 0]
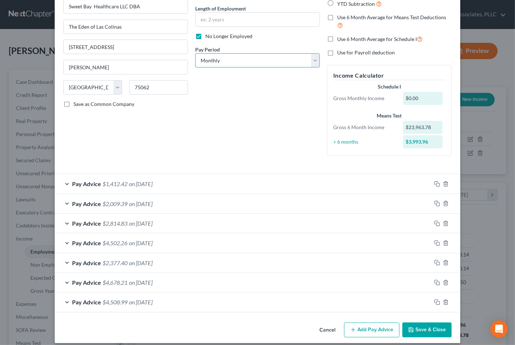
click at [224, 62] on select "Select Monthly Twice Monthly Every Other Week Weekly" at bounding box center [257, 60] width 125 height 14
select select "3"
click at [195, 53] on select "Select Monthly Twice Monthly Every Other Week Weekly" at bounding box center [257, 60] width 125 height 14
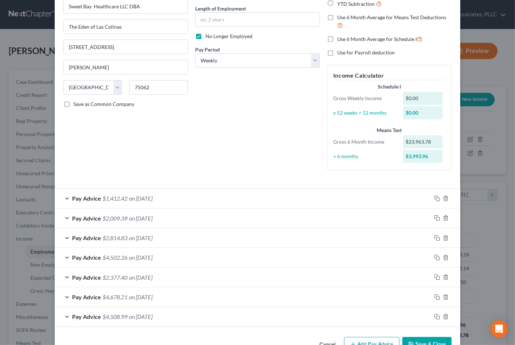
click at [418, 332] on div "Edit Income Source × Employment Type * Select Full or Part Time Employment Self…" at bounding box center [258, 148] width 406 height 418
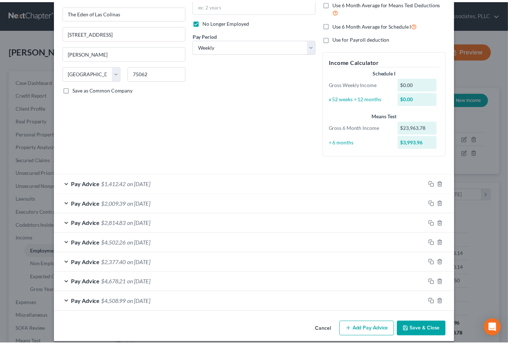
scroll to position [91, 0]
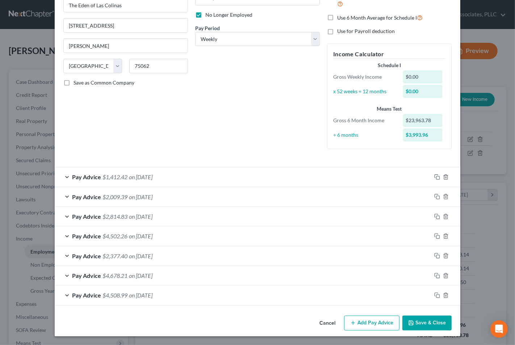
drag, startPoint x: 434, startPoint y: 316, endPoint x: 429, endPoint y: 322, distance: 8.1
click at [434, 316] on button "Save & Close" at bounding box center [426, 322] width 49 height 15
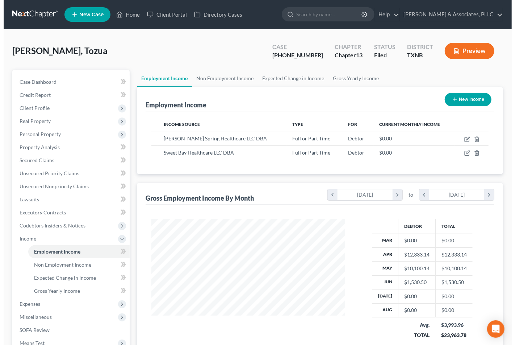
scroll to position [362154, 362079]
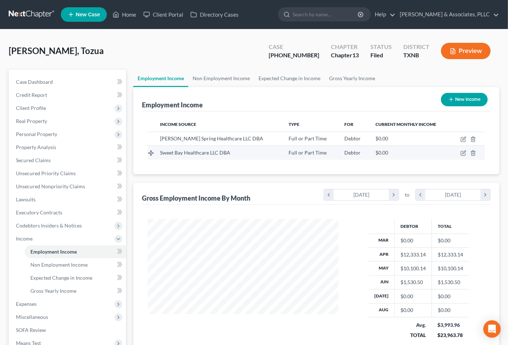
click at [460, 154] on td at bounding box center [468, 153] width 34 height 14
click at [463, 153] on icon "button" at bounding box center [464, 152] width 3 height 3
select select "0"
select select "45"
select select "3"
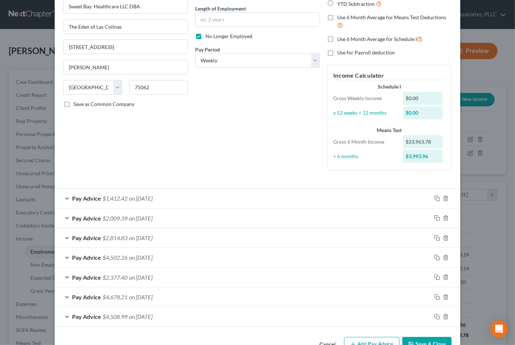
scroll to position [91, 0]
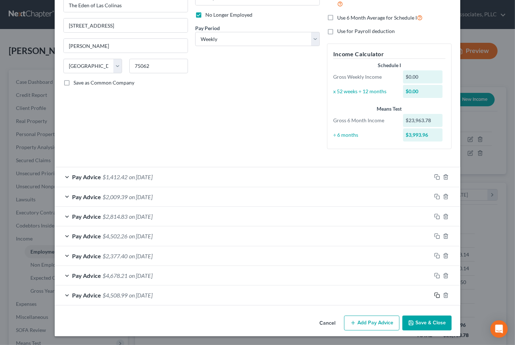
click at [434, 294] on icon "button" at bounding box center [437, 295] width 6 height 6
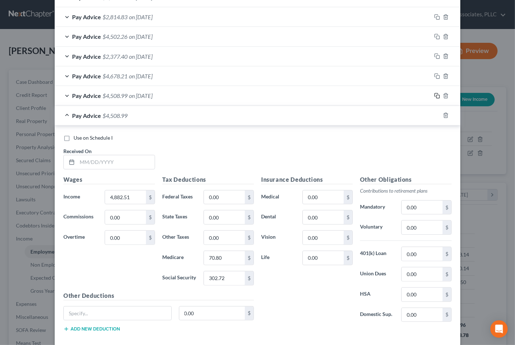
scroll to position [292, 0]
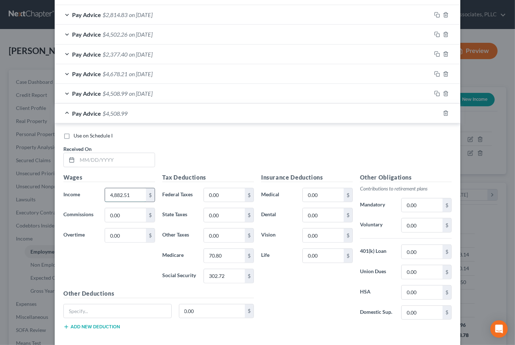
click at [129, 200] on input "4,882.51" at bounding box center [125, 195] width 41 height 14
click at [110, 163] on input "text" at bounding box center [116, 160] width 78 height 14
click at [122, 162] on input "text" at bounding box center [116, 160] width 78 height 14
type input "3/25/25"
click at [121, 198] on input "4,882.51" at bounding box center [125, 195] width 41 height 14
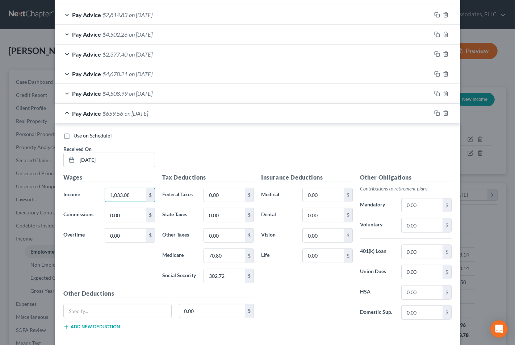
type input "1,033.08"
click at [237, 275] on input "302.72" at bounding box center [224, 276] width 41 height 14
type input "64.05"
click at [229, 254] on input "70.80" at bounding box center [224, 256] width 41 height 14
type input "14.98"
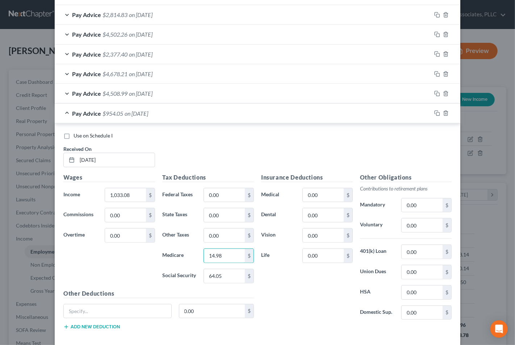
click at [298, 283] on div "Insurance Deductions Medical 0.00 $ Dental 0.00 $ Vision 0.00 $ Life 0.00 $" at bounding box center [307, 249] width 99 height 153
click at [330, 299] on div "Insurance Deductions Medical 0.00 $ Dental 0.00 $ Vision 0.00 $ Life 0.00 $" at bounding box center [307, 249] width 99 height 153
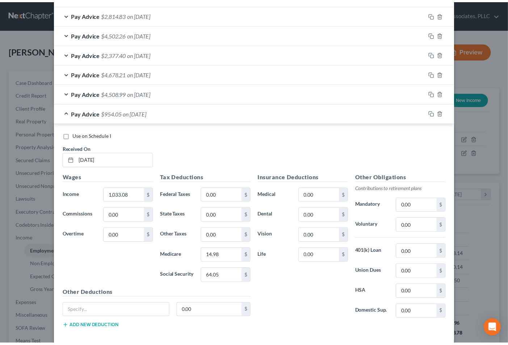
scroll to position [329, 0]
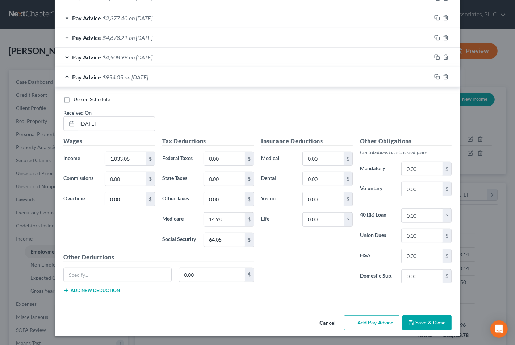
click at [424, 322] on button "Save & Close" at bounding box center [426, 322] width 49 height 15
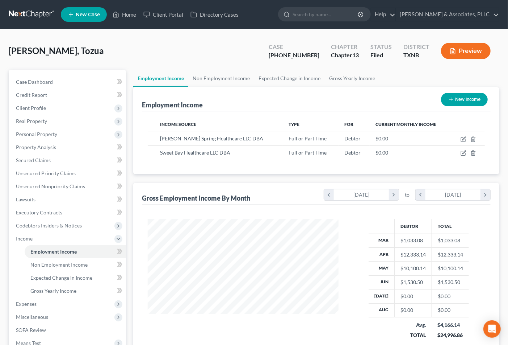
scroll to position [362154, 362079]
click at [53, 269] on link "Non Employment Income" at bounding box center [75, 264] width 101 height 13
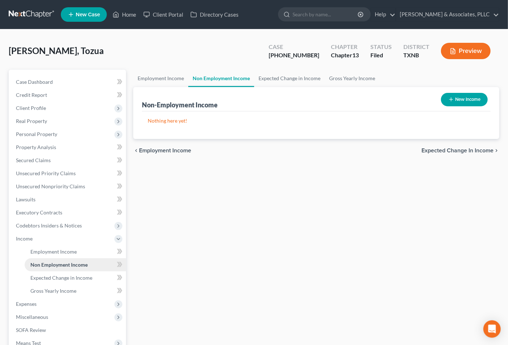
click at [54, 263] on span "Non Employment Income" at bounding box center [58, 264] width 57 height 6
click at [468, 97] on button "New Income" at bounding box center [464, 99] width 47 height 13
select select "0"
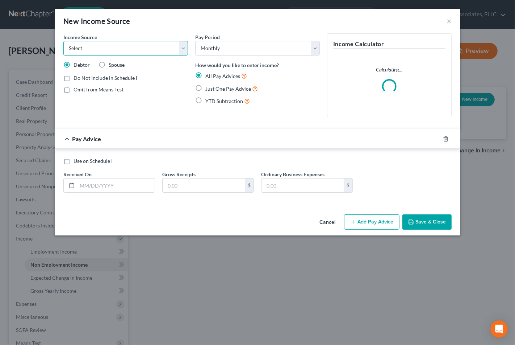
click at [158, 51] on select "Select Unemployment Disability (from employer) Pension Retirement Social Securi…" at bounding box center [125, 48] width 125 height 14
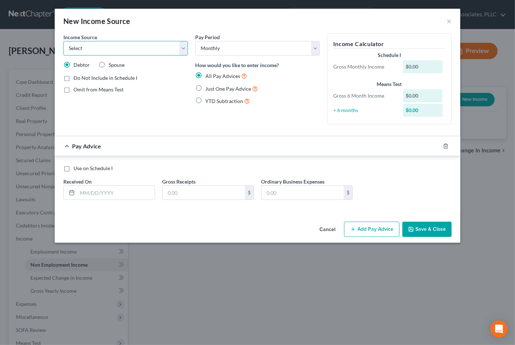
select select "5"
click at [63, 41] on select "Select Unemployment Disability (from employer) Pension Retirement Social Securi…" at bounding box center [125, 48] width 125 height 14
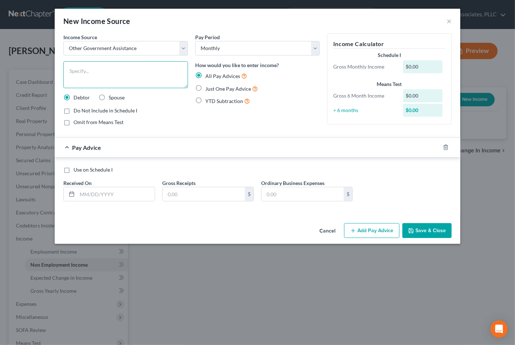
click at [90, 74] on textarea at bounding box center [125, 74] width 125 height 27
type textarea "X"
type textarea "SNAP Food Benefits"
click at [126, 201] on input "text" at bounding box center [116, 194] width 78 height 14
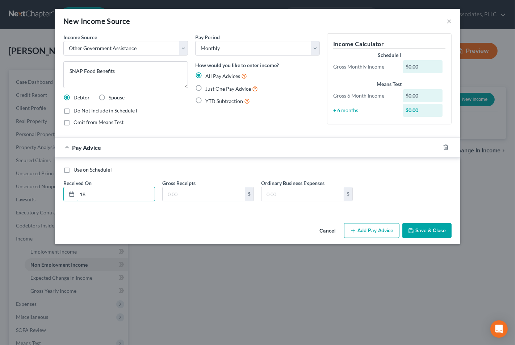
type input "1"
type input "h"
click at [223, 122] on div "Pay Period Select Monthly Twice Monthly Every Other Week Weekly How would you l…" at bounding box center [258, 82] width 132 height 98
click at [105, 194] on input "text" at bounding box center [116, 194] width 78 height 14
type input "1"
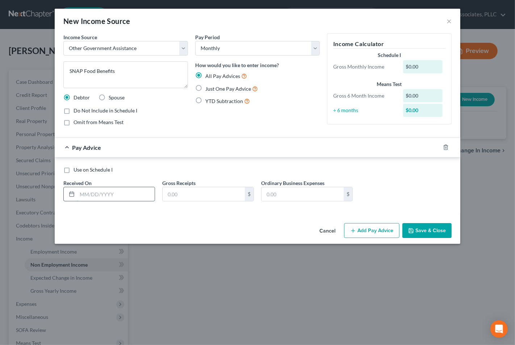
type input "$"
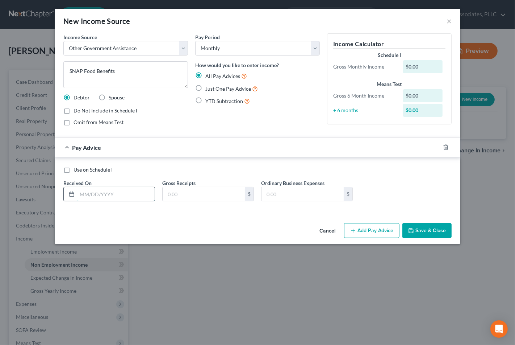
click at [142, 196] on input "text" at bounding box center [116, 194] width 78 height 14
type input "11/01/2025"
click at [133, 75] on textarea "SNAP Food Benefits" at bounding box center [125, 74] width 125 height 27
type textarea "SNAP Food Benefits"
click at [183, 193] on input "text" at bounding box center [204, 194] width 82 height 14
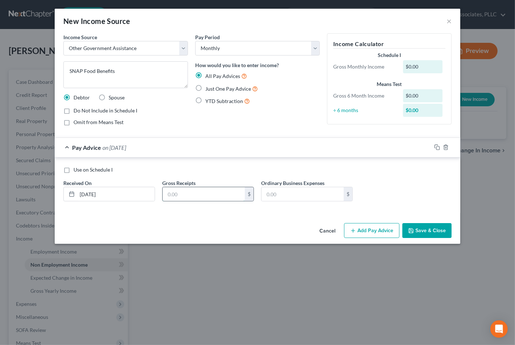
click at [192, 193] on input "text" at bounding box center [204, 194] width 82 height 14
type input "785.00"
click at [293, 133] on form "Income Source * Select Unemployment Disability (from employer) Pension Retireme…" at bounding box center [257, 122] width 388 height 179
click at [79, 170] on span "Use on Schedule I" at bounding box center [93, 169] width 39 height 6
click at [79, 170] on input "Use on Schedule I" at bounding box center [78, 168] width 5 height 5
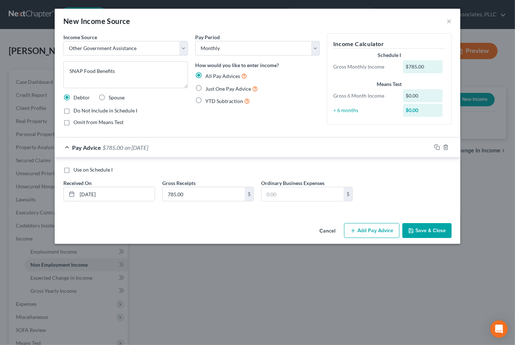
checkbox input "true"
click at [418, 233] on button "Save & Close" at bounding box center [426, 230] width 49 height 15
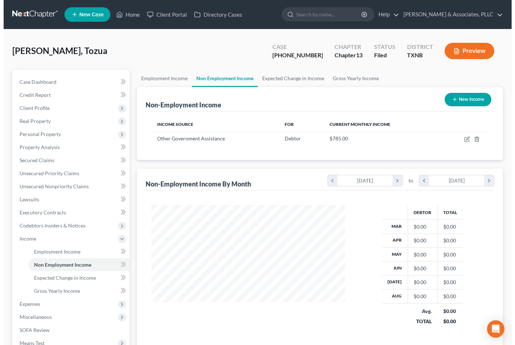
scroll to position [130, 205]
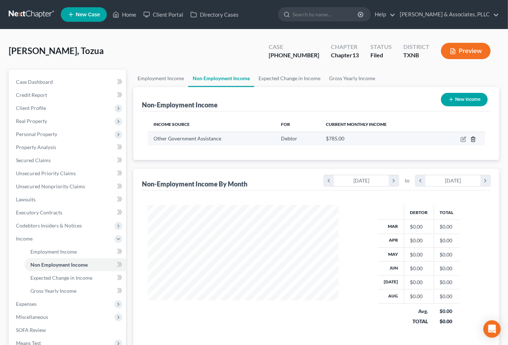
click at [474, 139] on line "button" at bounding box center [474, 139] width 0 height 1
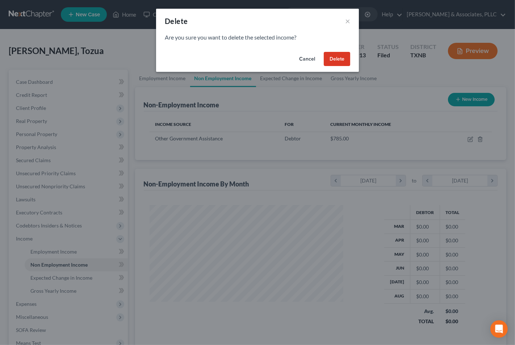
scroll to position [130, 208]
click at [339, 56] on button "Delete" at bounding box center [337, 59] width 26 height 14
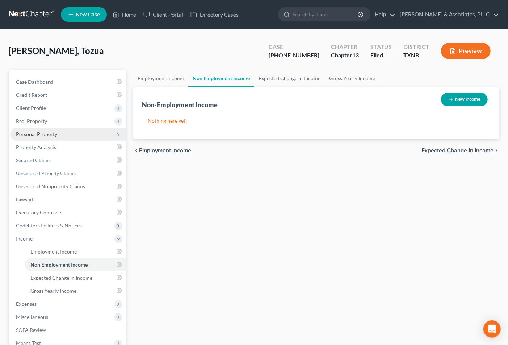
click at [53, 129] on span "Personal Property" at bounding box center [68, 134] width 116 height 13
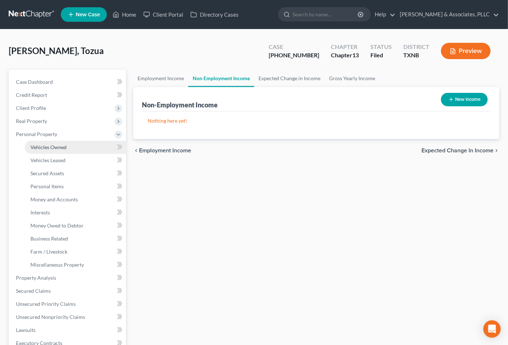
click at [54, 146] on span "Vehicles Owned" at bounding box center [48, 147] width 36 height 6
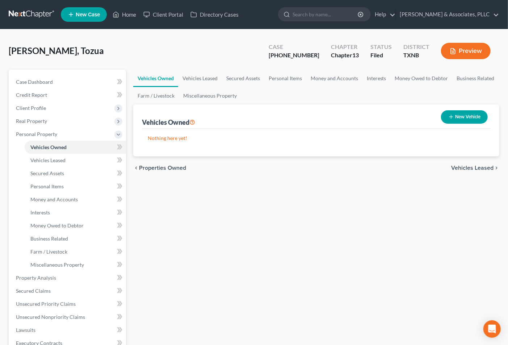
click at [470, 120] on button "New Vehicle" at bounding box center [464, 116] width 47 height 13
select select "0"
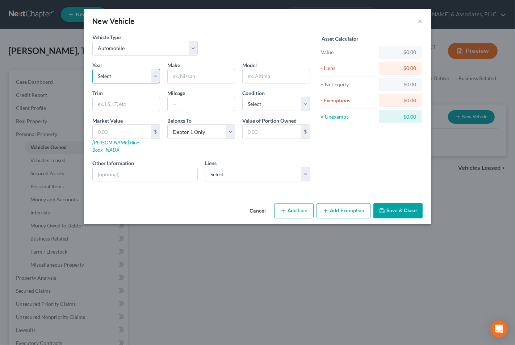
click at [125, 80] on select "Select 2026 2025 2024 2023 2022 2021 2020 2019 2018 2017 2016 2015 2014 2013 20…" at bounding box center [126, 76] width 68 height 14
select select "11"
click at [92, 69] on select "Select 2026 2025 2024 2023 2022 2021 2020 2019 2018 2017 2016 2015 2014 2013 20…" at bounding box center [126, 76] width 68 height 14
click at [174, 78] on input "text" at bounding box center [201, 76] width 67 height 14
type input "Tesla"
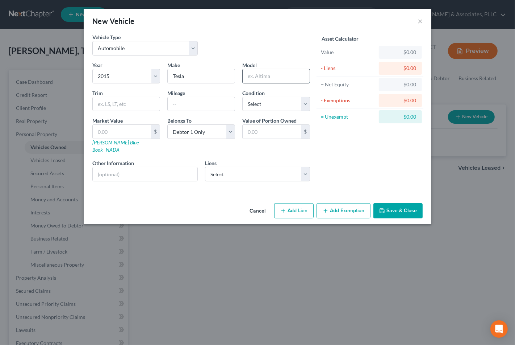
click at [266, 75] on input "text" at bounding box center [276, 76] width 67 height 14
type input "S"
type input "80000"
click at [279, 114] on div "Year Select 2026 2025 2024 2023 2022 2021 2020 2019 2018 2017 2016 2015 2014 20…" at bounding box center [201, 124] width 225 height 126
click at [278, 110] on select "Select Excellent Very Good Good Fair Poor" at bounding box center [276, 104] width 68 height 14
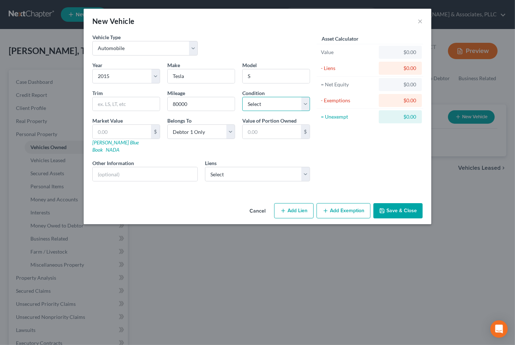
select select "1"
click at [242, 97] on select "Select Excellent Very Good Good Fair Poor" at bounding box center [276, 104] width 68 height 14
click at [145, 135] on input "text" at bounding box center [122, 132] width 58 height 14
click at [372, 149] on div "Asset Calculator Value $0.00 - Liens $0.00 = Net Equity $0.00 - Exemptions $0.0…" at bounding box center [370, 110] width 113 height 154
click at [258, 133] on input "text" at bounding box center [272, 132] width 58 height 14
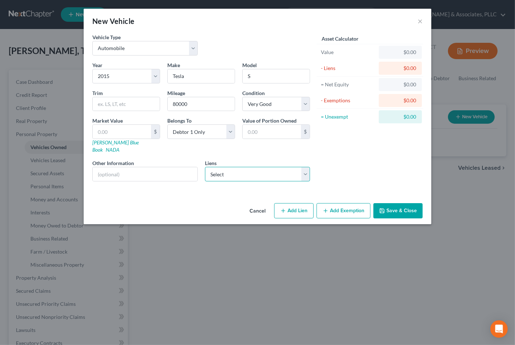
click at [221, 168] on select "Select Credit Acceptance Corp - $33,903.00 Texas Auto Capital - $26,345.00" at bounding box center [257, 174] width 105 height 14
select select "1"
click at [205, 167] on select "Select Credit Acceptance Corp - $33,903.00 Texas Auto Capital - $26,345.00" at bounding box center [257, 174] width 105 height 14
select select
select select "45"
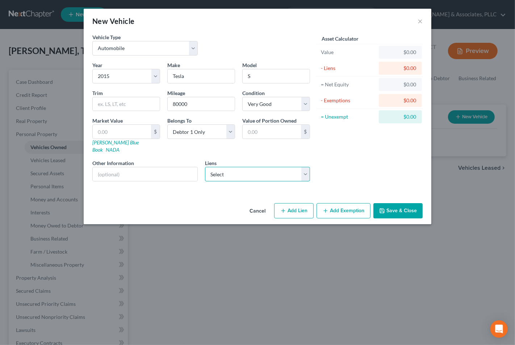
select select "0"
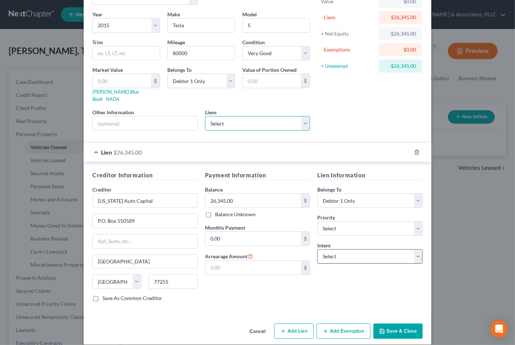
scroll to position [52, 0]
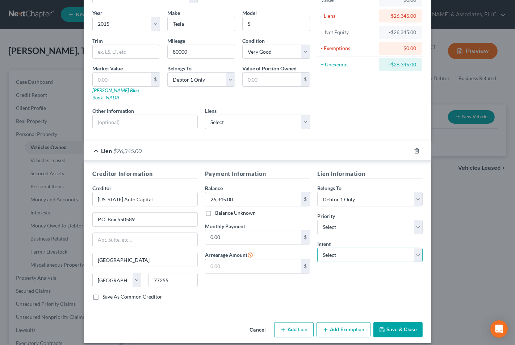
click at [341, 254] on select "Select Surrender Redeem Reaffirm Avoid Other" at bounding box center [369, 254] width 105 height 14
select select "1"
click at [317, 247] on select "Select Surrender Redeem Reaffirm Avoid Other" at bounding box center [369, 254] width 105 height 14
click at [350, 220] on select "Select 1st 2nd 3rd 4th 5th 6th 7th 8th 9th 10th 11th 12th 13th 14th 15th 16th 1…" at bounding box center [369, 227] width 105 height 14
select select "0"
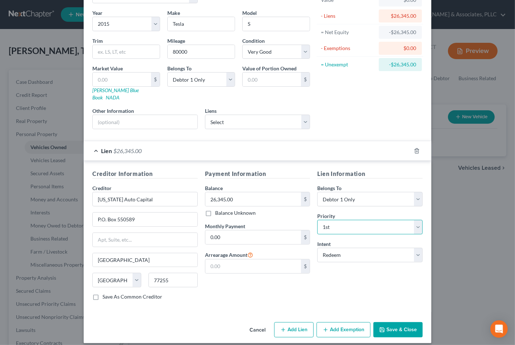
click at [317, 220] on select "Select 1st 2nd 3rd 4th 5th 6th 7th 8th 9th 10th 11th 12th 13th 14th 15th 16th 1…" at bounding box center [369, 227] width 105 height 14
click at [273, 263] on input "text" at bounding box center [253, 266] width 96 height 14
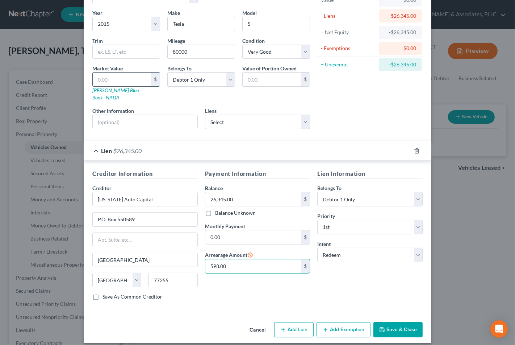
type input "598.00"
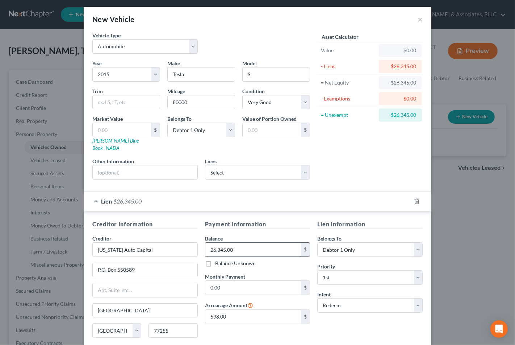
scroll to position [0, 0]
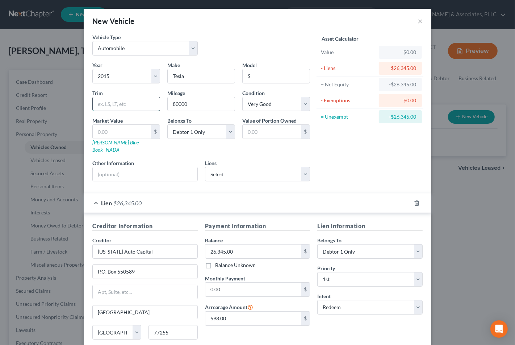
click at [154, 102] on input "text" at bounding box center [126, 104] width 67 height 14
click at [98, 134] on input "text" at bounding box center [122, 132] width 58 height 14
type input "2"
type input "2.00"
type input "20"
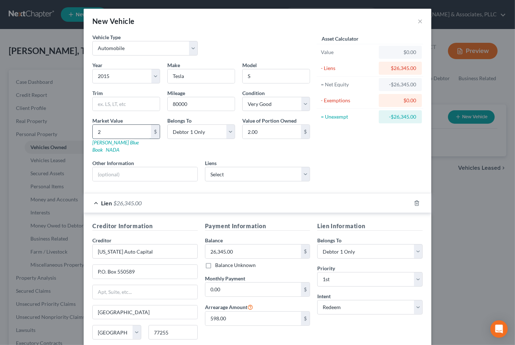
type input "20.00"
type input "200"
type input "200.00"
type input "2000"
type input "2,000.00"
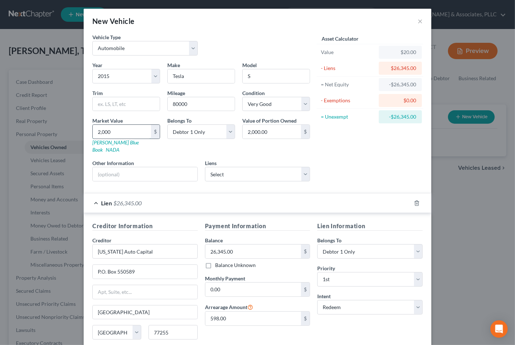
type input "2,0000"
type input "20,000.00"
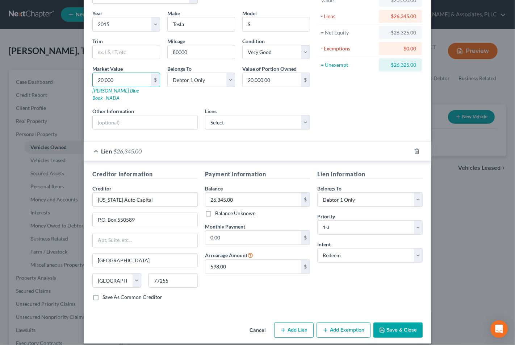
scroll to position [52, 0]
type input "20,000"
click at [338, 322] on button "Add Exemption" at bounding box center [344, 329] width 54 height 15
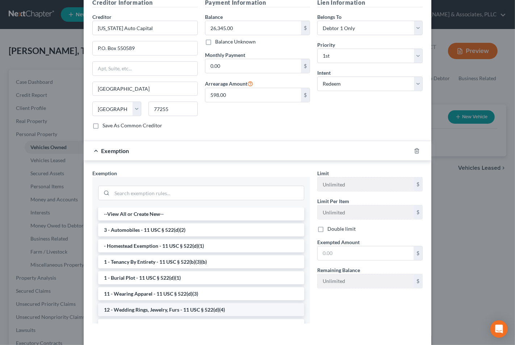
scroll to position [247, 0]
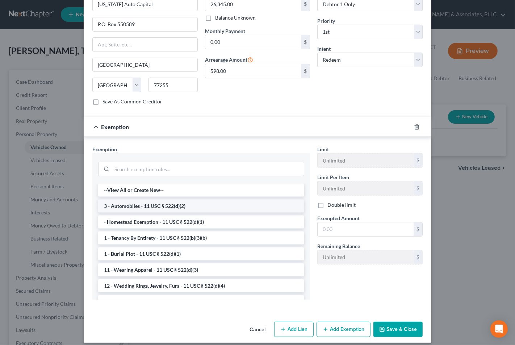
click at [149, 202] on li "3 - Automobiles - 11 USC § 522(d)(2)" at bounding box center [201, 205] width 206 height 13
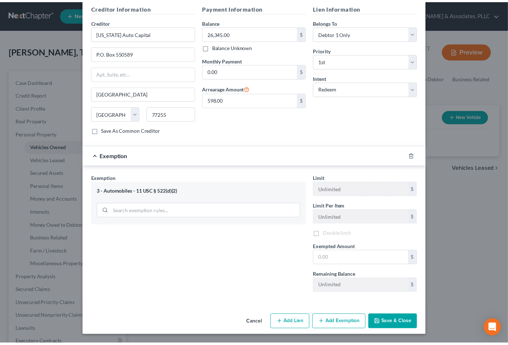
scroll to position [212, 0]
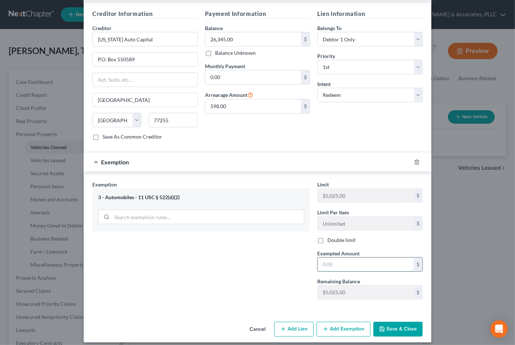
click at [351, 258] on input "text" at bounding box center [366, 264] width 96 height 14
type input "100.00"
click at [381, 326] on icon "button" at bounding box center [382, 328] width 4 height 4
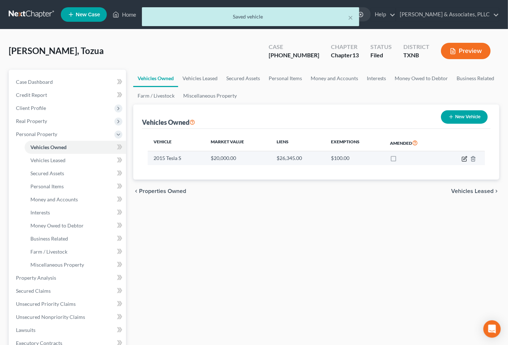
click at [464, 159] on icon "button" at bounding box center [465, 159] width 6 height 6
select select "0"
select select "11"
select select "1"
select select "0"
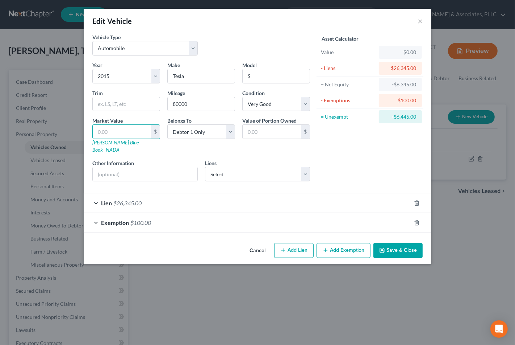
click at [393, 243] on button "Save & Close" at bounding box center [398, 250] width 49 height 15
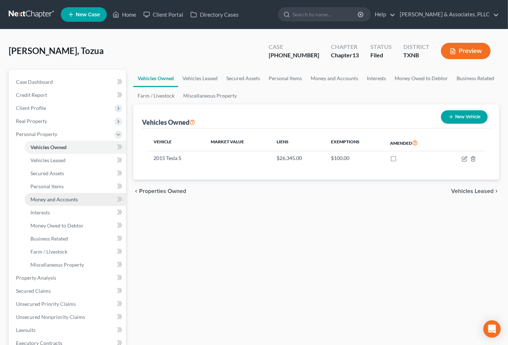
click at [52, 200] on span "Money and Accounts" at bounding box center [53, 199] width 47 height 6
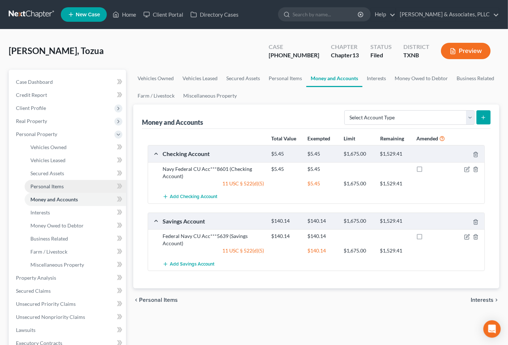
click at [58, 184] on span "Personal Items" at bounding box center [46, 186] width 33 height 6
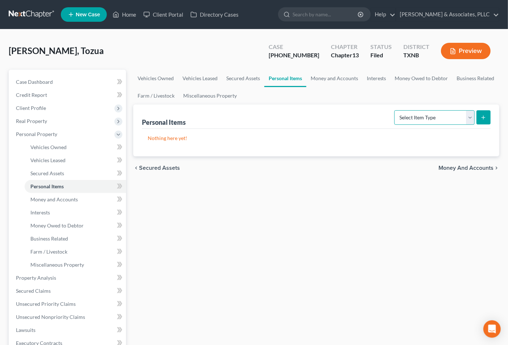
drag, startPoint x: 425, startPoint y: 119, endPoint x: 423, endPoint y: 124, distance: 5.3
click at [425, 119] on select "Select Item Type Clothing Collectibles Of Value Electronics Firearms Household …" at bounding box center [435, 117] width 80 height 14
select select "electronics"
click at [395, 110] on select "Select Item Type Clothing Collectibles Of Value Electronics Firearms Household …" at bounding box center [435, 117] width 80 height 14
click at [483, 117] on line "submit" at bounding box center [483, 117] width 3 height 0
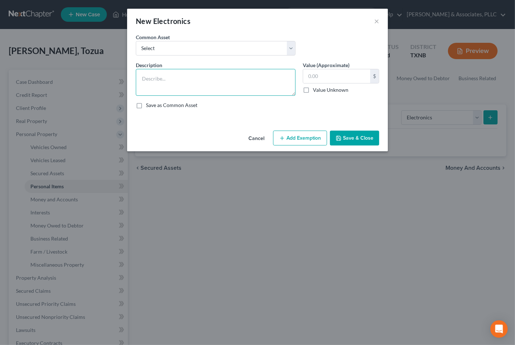
drag, startPoint x: 211, startPoint y: 85, endPoint x: 195, endPoint y: 78, distance: 18.0
click at [209, 85] on textarea at bounding box center [216, 82] width 160 height 27
click at [196, 97] on div "Description * Value (Approximate) $ Value Unknown Balance Undetermined $ Value …" at bounding box center [257, 87] width 251 height 53
click at [192, 85] on textarea at bounding box center [216, 82] width 160 height 27
type textarea "TV's (2) $600; Computer $50; Printer $30"
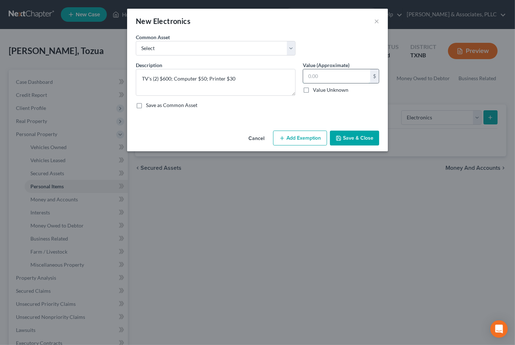
click at [325, 75] on input "text" at bounding box center [336, 76] width 67 height 14
type input "680.00"
click at [312, 137] on button "Add Exemption" at bounding box center [300, 137] width 54 height 15
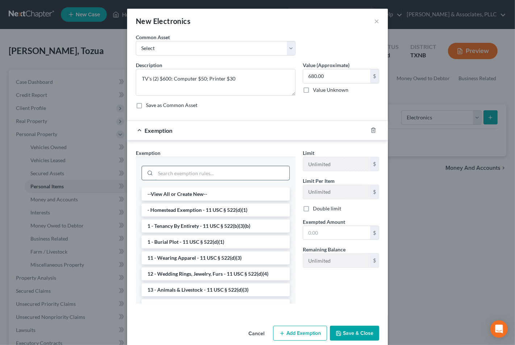
click at [210, 173] on input "search" at bounding box center [222, 173] width 134 height 14
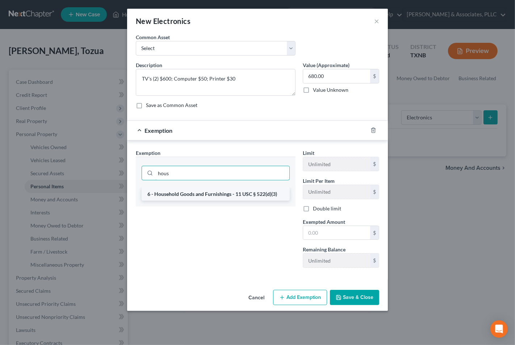
type input "hous"
click at [209, 193] on li "6 - Household Goods and Furnishings - 11 USC § 522(d)(3)" at bounding box center [216, 193] width 148 height 13
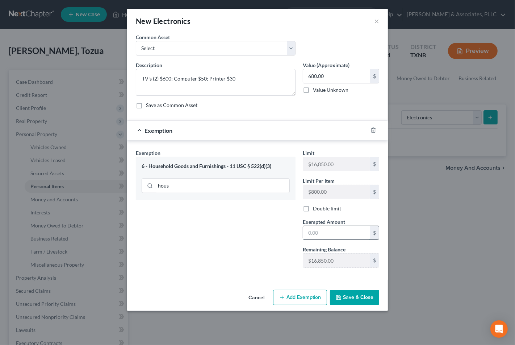
click at [341, 237] on input "text" at bounding box center [336, 233] width 67 height 14
type input "680.00"
click at [360, 291] on button "Save & Close" at bounding box center [354, 296] width 49 height 15
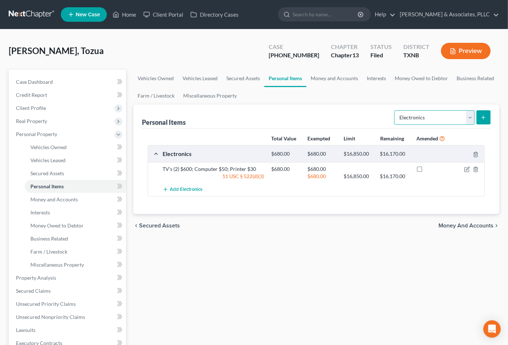
drag, startPoint x: 426, startPoint y: 113, endPoint x: 425, endPoint y: 117, distance: 4.1
click at [426, 113] on select "Select Item Type Clothing Collectibles Of Value Electronics Firearms Household …" at bounding box center [435, 117] width 80 height 14
select select "household_goods"
click at [395, 110] on select "Select Item Type Clothing Collectibles Of Value Electronics Firearms Household …" at bounding box center [435, 117] width 80 height 14
click at [484, 120] on button "submit" at bounding box center [484, 117] width 14 height 14
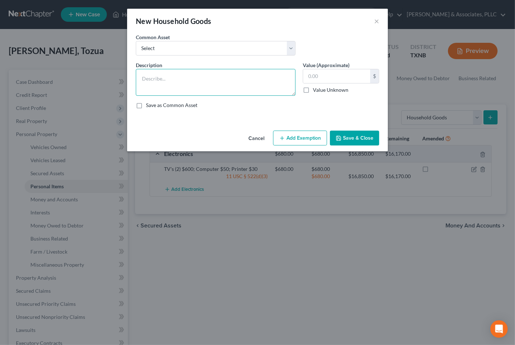
click at [209, 95] on textarea at bounding box center [216, 82] width 160 height 27
click at [247, 79] on textarea "Couch $500; Dining Chairs (3) $75" at bounding box center [216, 82] width 160 height 27
click at [193, 89] on textarea "Couch $500; Dining Chairs (3) $75; Dressers (2) $300; Dining Table $100;" at bounding box center [216, 82] width 160 height 27
click at [195, 85] on textarea "Couch $500; Dining Chairs (3) $75; Dressers (2) $300; Dining Table $100;" at bounding box center [216, 82] width 160 height 27
click at [320, 75] on input "text" at bounding box center [336, 76] width 67 height 14
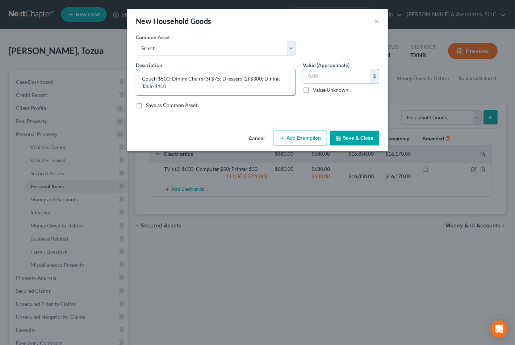
click at [178, 86] on textarea "Couch $500; Dining Chairs (3) $75; Dressers (2) $300; Dining Table $100;" at bounding box center [216, 82] width 160 height 27
type textarea "Couch $500; Dining Chairs (3) $75; Dressers (2) $300; Dining Table $100;"
click at [341, 138] on icon "button" at bounding box center [339, 138] width 6 height 6
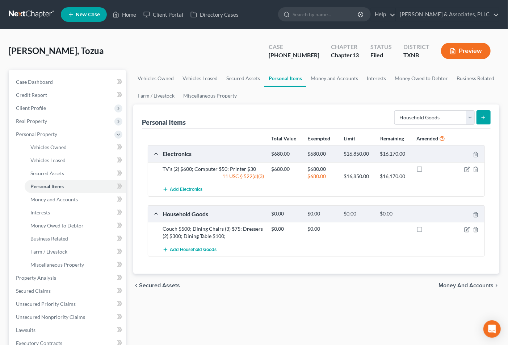
drag, startPoint x: 273, startPoint y: 338, endPoint x: 293, endPoint y: 343, distance: 21.4
click at [273, 338] on div "Vehicles Owned Vehicles Leased Secured Assets Personal Items Money and Accounts…" at bounding box center [317, 276] width 374 height 413
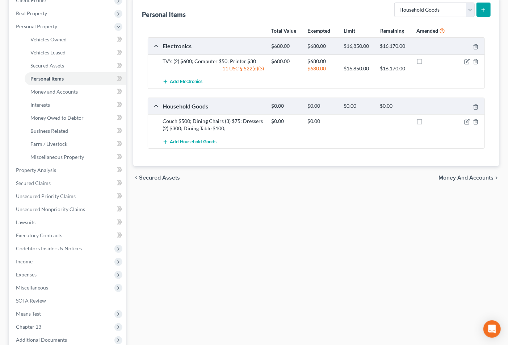
scroll to position [121, 0]
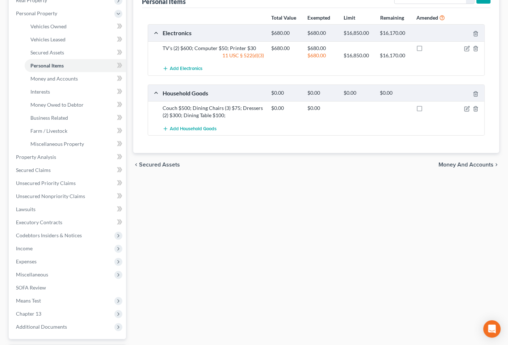
click at [309, 224] on div "Vehicles Owned Vehicles Leased Secured Assets Personal Items Money and Accounts…" at bounding box center [317, 155] width 374 height 413
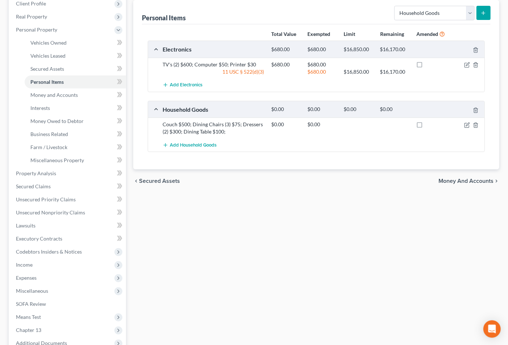
scroll to position [0, 0]
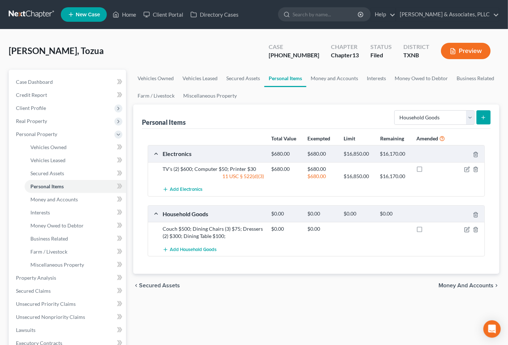
click at [372, 306] on div "Vehicles Owned Vehicles Leased Secured Assets Personal Items Money and Accounts…" at bounding box center [317, 276] width 374 height 413
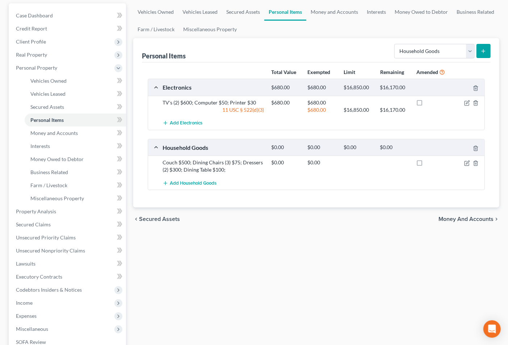
scroll to position [80, 0]
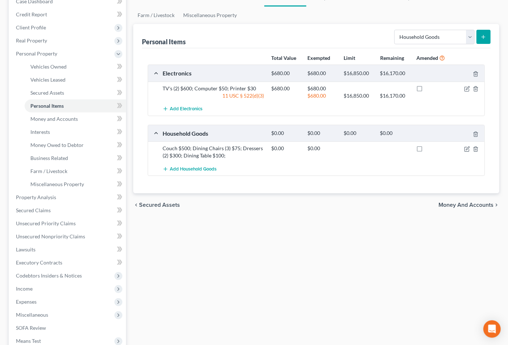
click at [379, 313] on div "Vehicles Owned Vehicles Leased Secured Assets Personal Items Money and Accounts…" at bounding box center [317, 195] width 374 height 413
click at [365, 222] on div "Vehicles Owned Vehicles Leased Secured Assets Personal Items Money and Accounts…" at bounding box center [317, 195] width 374 height 413
click at [293, 266] on div "Vehicles Owned Vehicles Leased Secured Assets Personal Items Money and Accounts…" at bounding box center [317, 195] width 374 height 413
click at [262, 258] on div "Vehicles Owned Vehicles Leased Secured Assets Personal Items Money and Accounts…" at bounding box center [317, 195] width 374 height 413
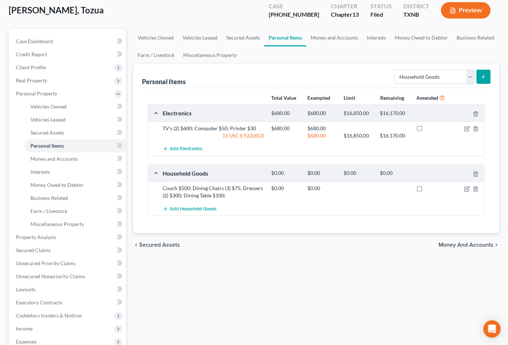
scroll to position [0, 0]
